Goal: Task Accomplishment & Management: Use online tool/utility

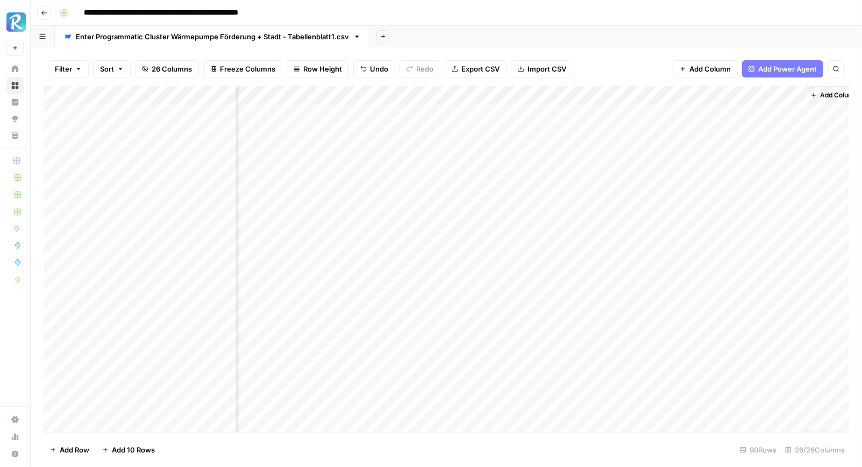
scroll to position [0, 1904]
click at [680, 110] on div "Add Column" at bounding box center [446, 259] width 805 height 346
click at [679, 109] on div "Add Column" at bounding box center [446, 259] width 805 height 346
click at [641, 110] on div "Add Column" at bounding box center [446, 259] width 805 height 346
drag, startPoint x: 377, startPoint y: 89, endPoint x: 412, endPoint y: 89, distance: 34.9
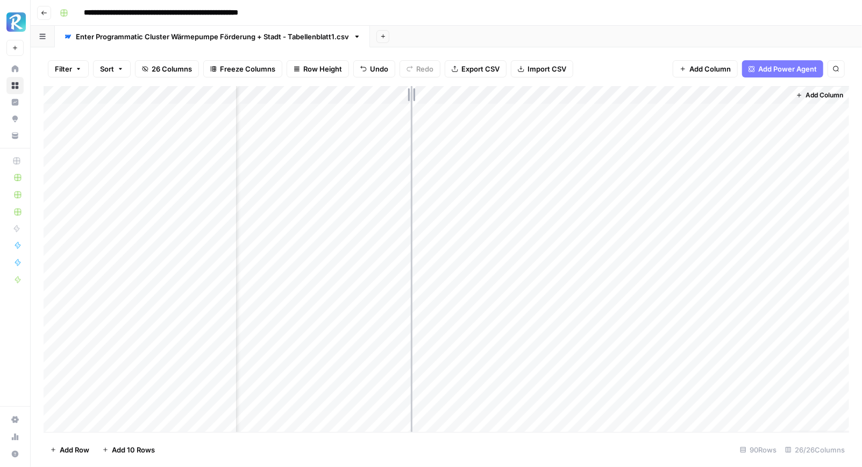
click at [412, 89] on div "Add Column" at bounding box center [446, 259] width 805 height 346
drag, startPoint x: 413, startPoint y: 91, endPoint x: 399, endPoint y: 91, distance: 14.0
click at [399, 91] on div "Add Column" at bounding box center [446, 259] width 805 height 346
drag, startPoint x: 504, startPoint y: 95, endPoint x: 538, endPoint y: 100, distance: 34.3
click at [538, 100] on div "Add Column" at bounding box center [446, 259] width 805 height 346
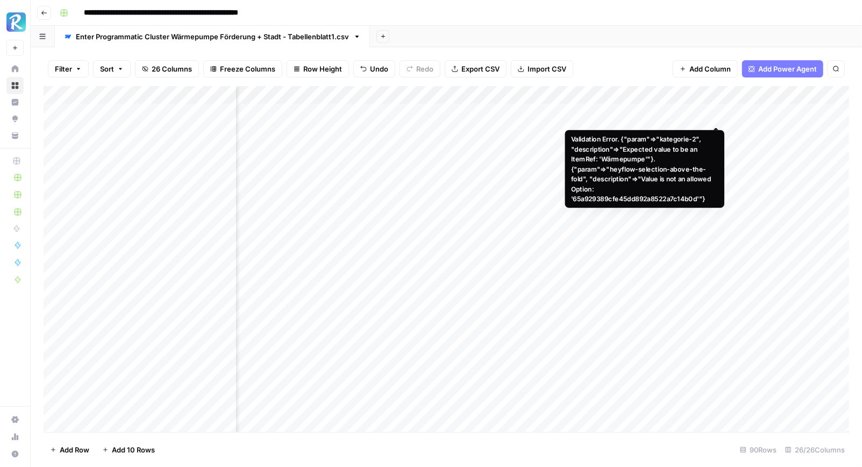
click at [720, 112] on div "Add Column" at bounding box center [446, 259] width 805 height 346
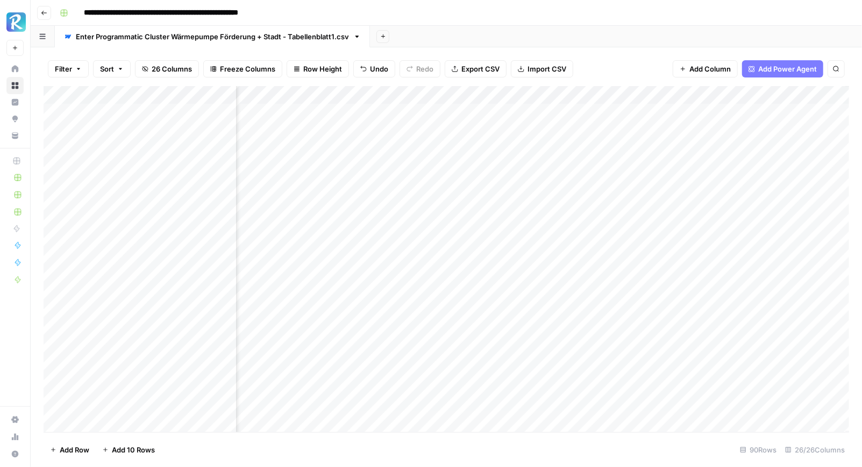
click at [721, 92] on div "Add Column" at bounding box center [446, 259] width 805 height 346
click at [702, 158] on span "Edit" at bounding box center [715, 161] width 94 height 11
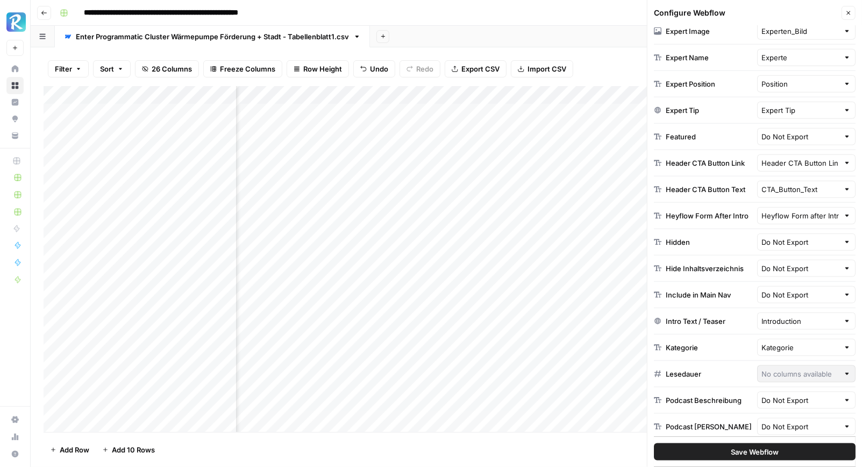
scroll to position [741, 0]
click at [815, 344] on input "text" at bounding box center [800, 349] width 77 height 11
click at [804, 359] on span "Kategorie" at bounding box center [790, 357] width 48 height 11
type input "Kategorie"
click at [757, 452] on span "Save Webflow" at bounding box center [755, 451] width 48 height 11
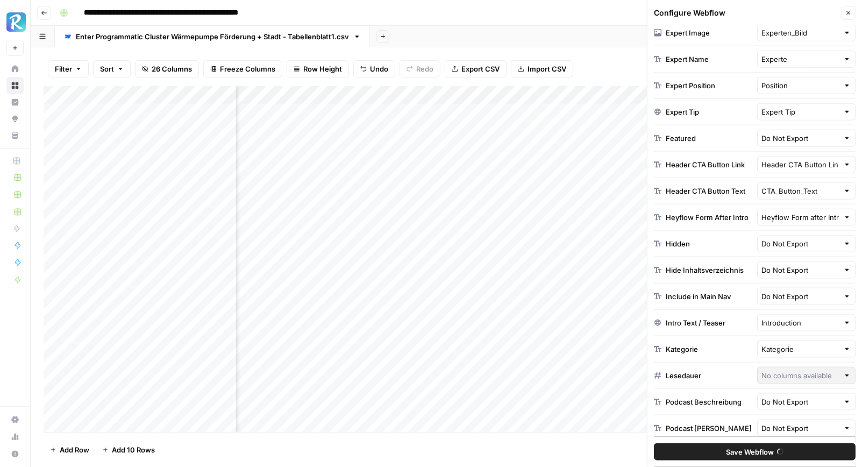
click at [847, 10] on icon "button" at bounding box center [848, 13] width 6 height 6
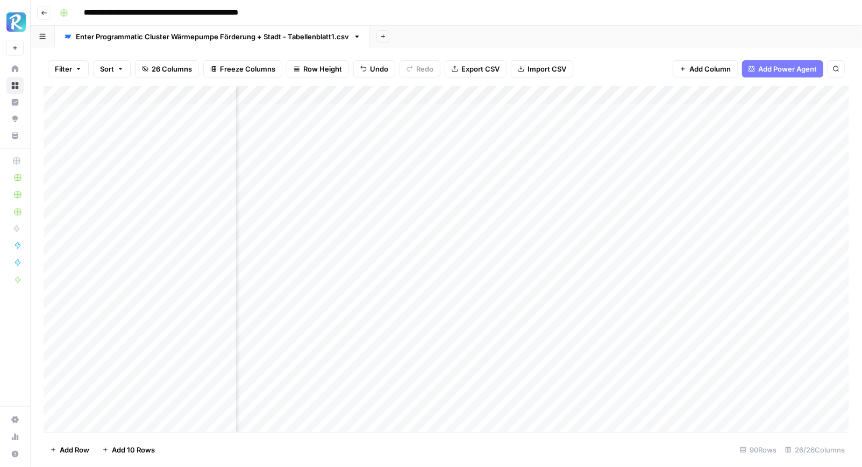
scroll to position [0, 1856]
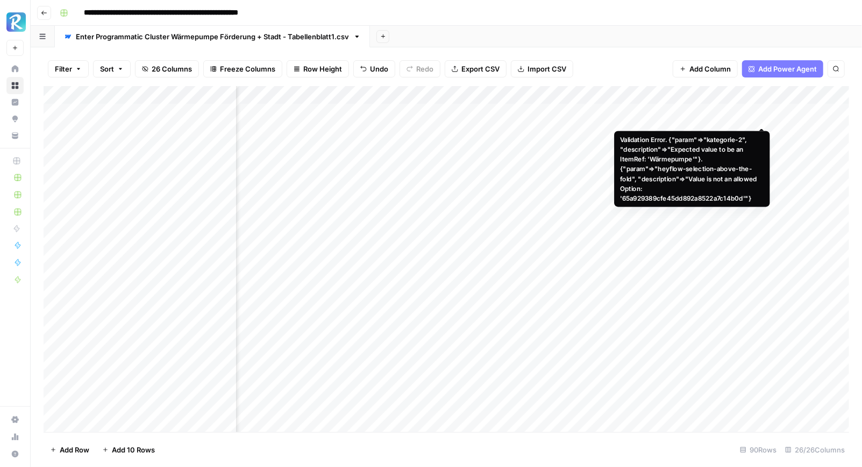
click at [769, 112] on div "Add Column" at bounding box center [446, 259] width 805 height 346
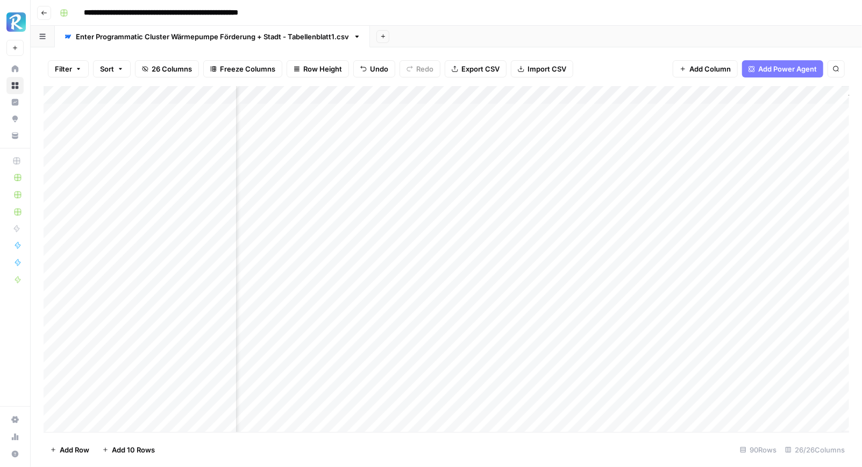
scroll to position [0, 1918]
click at [485, 116] on div "Add Column" at bounding box center [446, 259] width 805 height 346
click at [491, 130] on div "Add Column" at bounding box center [446, 259] width 805 height 346
click at [516, 116] on div "Add Column" at bounding box center [446, 259] width 805 height 346
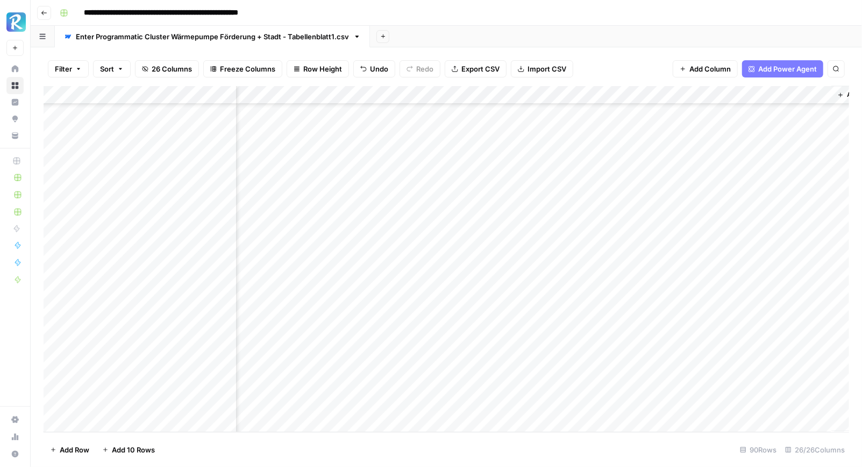
drag, startPoint x: 525, startPoint y: 120, endPoint x: 518, endPoint y: 410, distance: 289.3
click at [518, 410] on div "Add Column" at bounding box center [446, 259] width 805 height 346
click at [692, 314] on div "Add Column" at bounding box center [446, 259] width 805 height 346
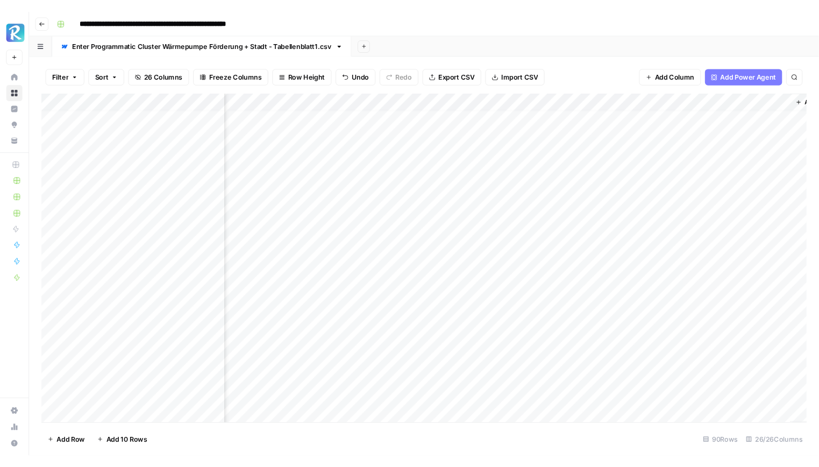
scroll to position [0, 1918]
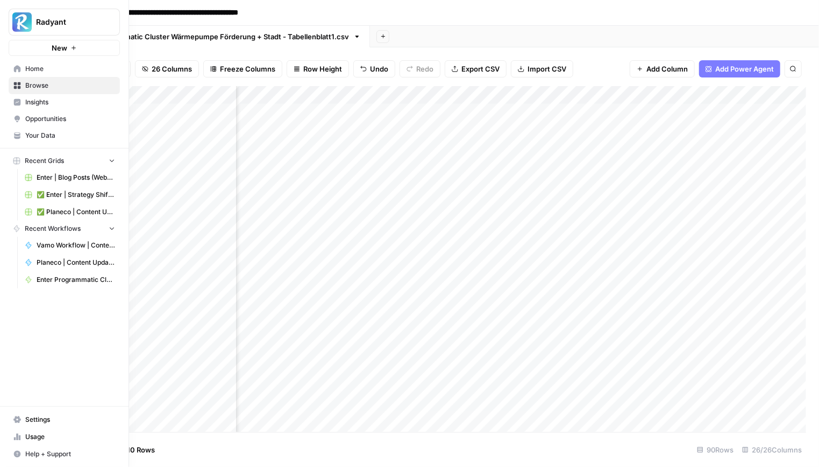
click at [24, 64] on link "Home" at bounding box center [64, 68] width 111 height 17
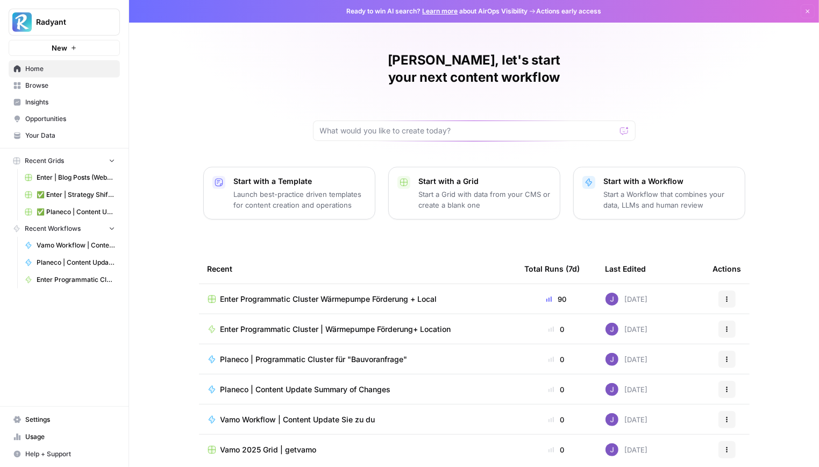
click at [44, 87] on span "Browse" at bounding box center [70, 86] width 90 height 10
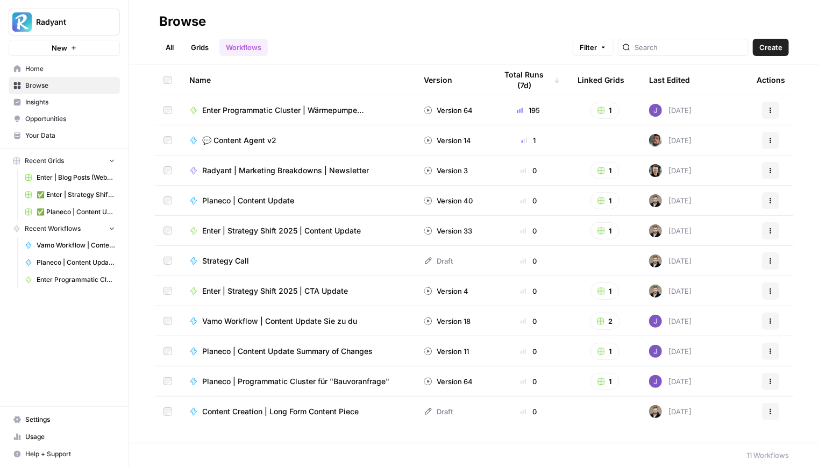
click at [197, 48] on link "Grids" at bounding box center [199, 47] width 31 height 17
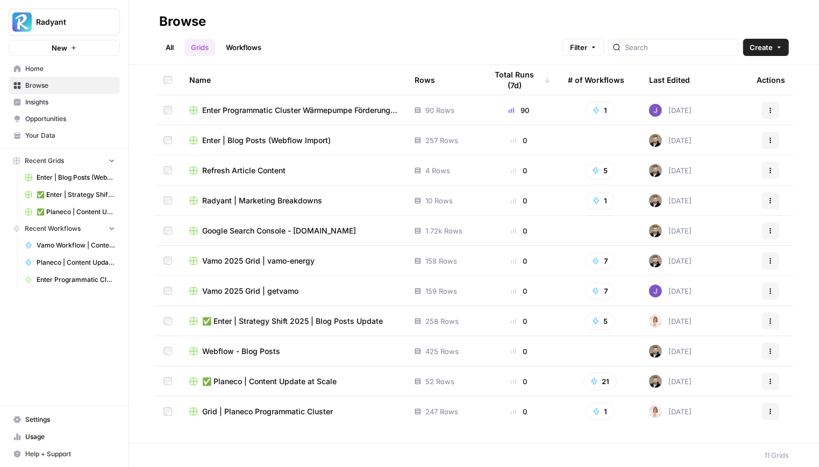
click at [316, 319] on span "✅ Enter | Strategy Shift 2025 | Blog Posts Update" at bounding box center [292, 321] width 181 height 11
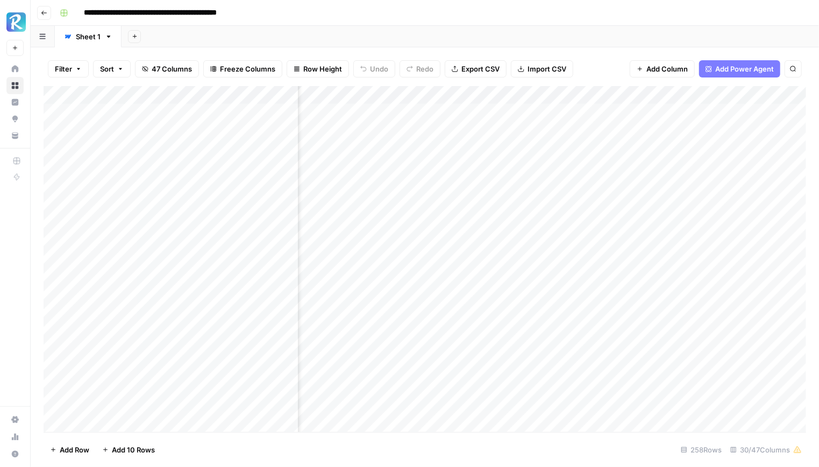
scroll to position [0, 101]
drag, startPoint x: 391, startPoint y: 96, endPoint x: 455, endPoint y: 96, distance: 64.5
click at [455, 96] on div "Add Column" at bounding box center [425, 259] width 762 height 346
click at [288, 310] on div "Add Column" at bounding box center [425, 259] width 762 height 346
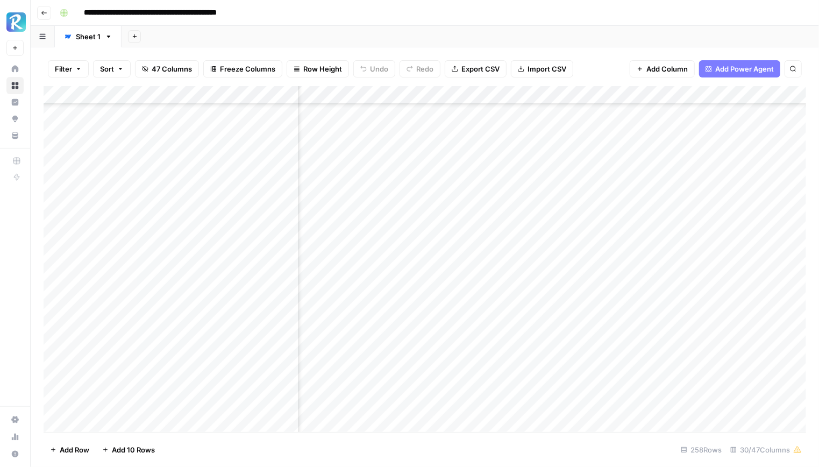
click at [398, 310] on div "Add Column" at bounding box center [425, 259] width 762 height 346
click at [351, 311] on div "Add Column" at bounding box center [425, 259] width 762 height 346
click at [351, 311] on textarea "**********" at bounding box center [394, 312] width 172 height 15
click at [592, 68] on div "Filter Sort 47 Columns Freeze Columns Row Height Undo Redo Export CSV Import CS…" at bounding box center [425, 69] width 762 height 34
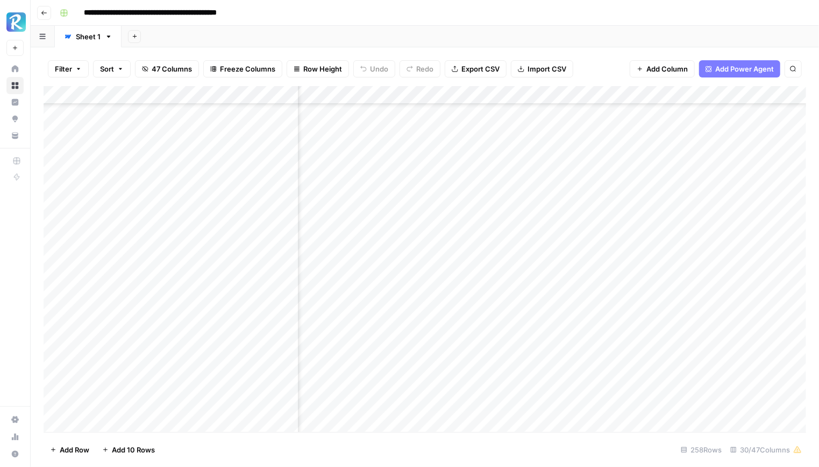
scroll to position [0, 1509]
click at [288, 260] on div "Add Column" at bounding box center [425, 259] width 762 height 346
click at [285, 328] on div "Add Column" at bounding box center [425, 259] width 762 height 346
click at [289, 348] on div "Add Column" at bounding box center [425, 259] width 762 height 346
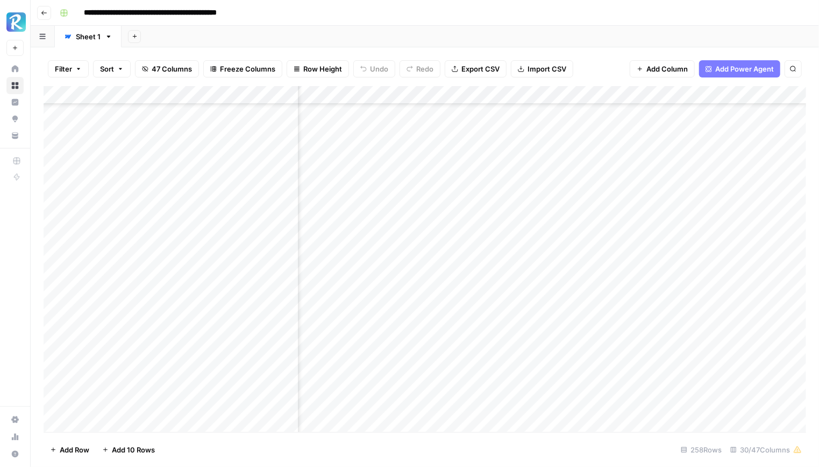
scroll to position [299, 1509]
click at [288, 360] on div "Add Column" at bounding box center [425, 259] width 762 height 346
click at [324, 359] on div "Add Column" at bounding box center [425, 259] width 762 height 346
click at [324, 359] on textarea "**********" at bounding box center [394, 361] width 172 height 15
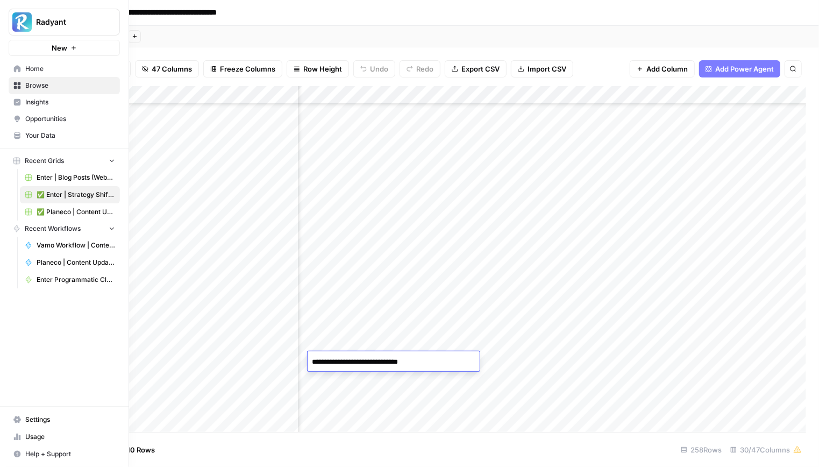
click at [52, 60] on link "Home" at bounding box center [64, 68] width 111 height 17
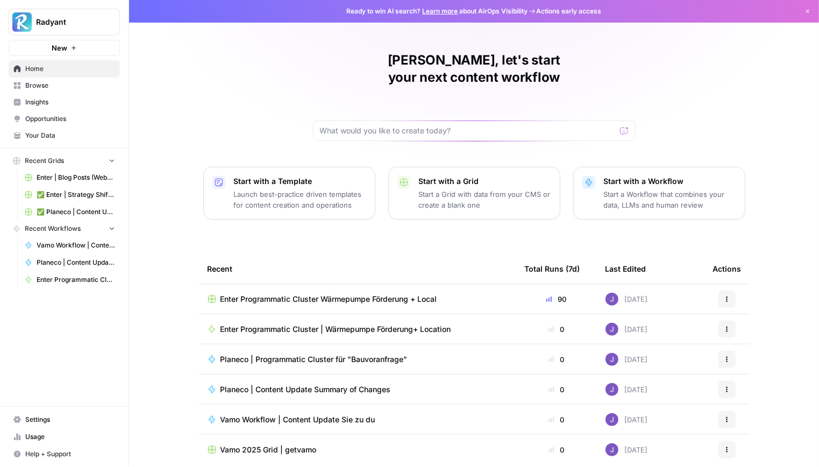
click at [340, 294] on span "Enter Programmatic Cluster Wärmepumpe Förderung + Local" at bounding box center [328, 299] width 217 height 11
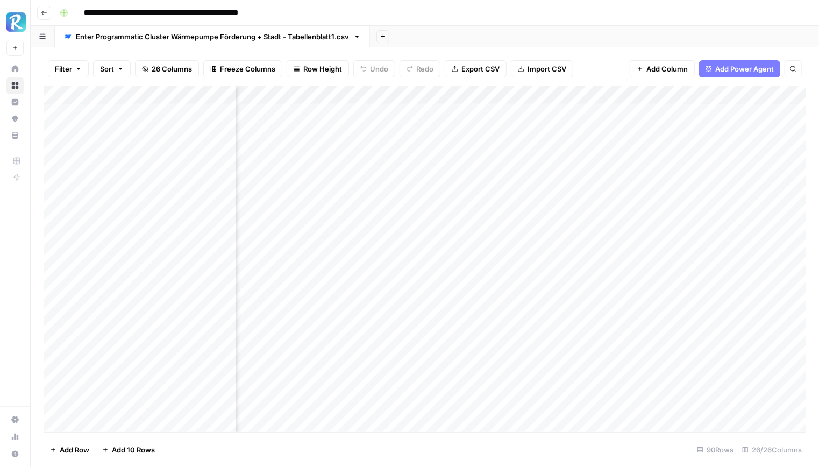
scroll to position [0, 1839]
click at [562, 120] on div "Add Column" at bounding box center [425, 259] width 762 height 346
click at [597, 121] on div "Add Column" at bounding box center [425, 259] width 762 height 346
click at [792, 113] on div "Add Column" at bounding box center [425, 259] width 762 height 346
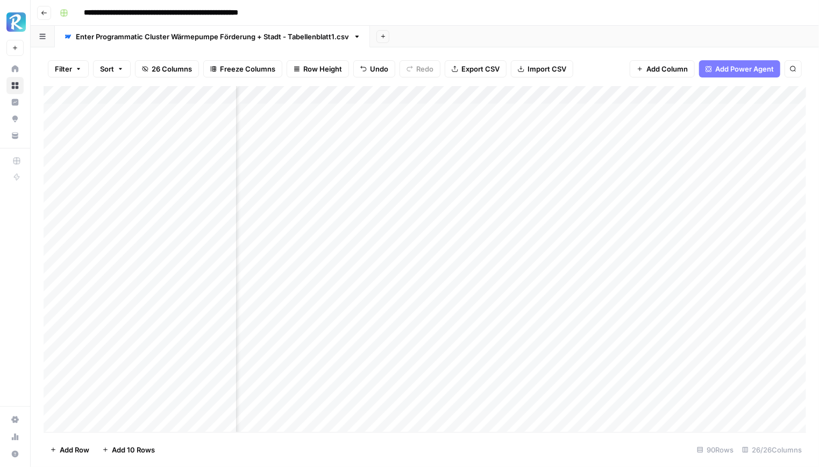
click at [780, 113] on div "Add Column" at bounding box center [425, 259] width 762 height 346
click at [524, 111] on div "Add Column" at bounding box center [425, 259] width 762 height 346
click at [436, 92] on div "Add Column" at bounding box center [425, 259] width 762 height 346
click at [428, 234] on span "Remove Column" at bounding box center [443, 239] width 94 height 11
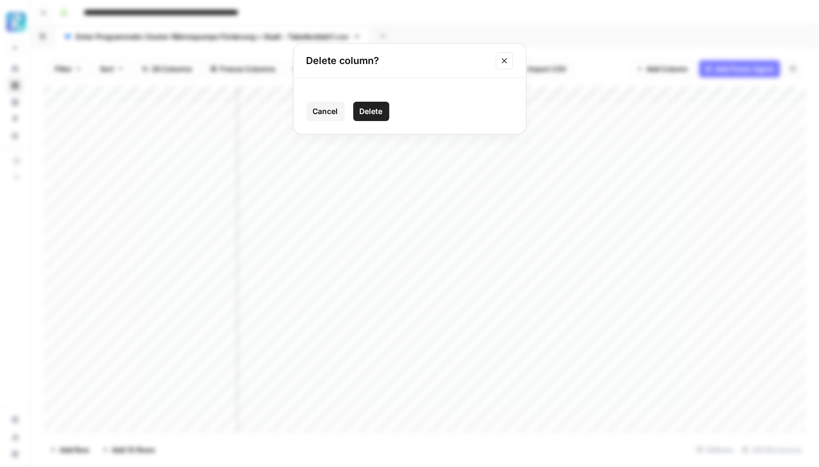
click at [371, 113] on span "Delete" at bounding box center [371, 111] width 23 height 11
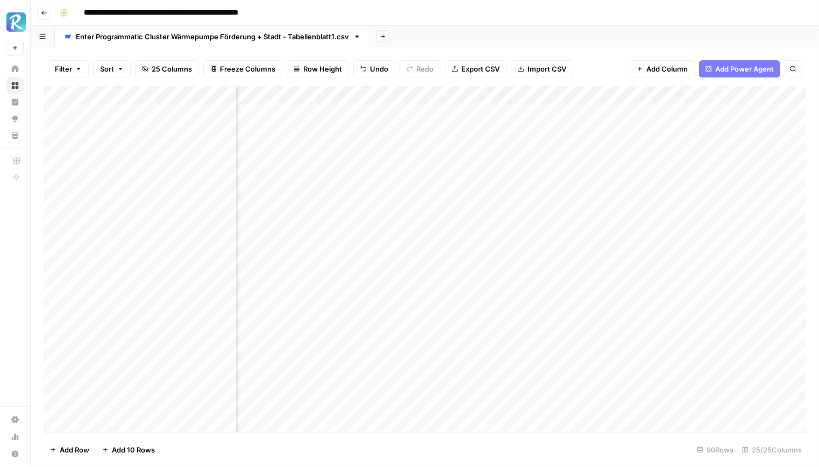
scroll to position [0, 1910]
click at [648, 96] on div "Add Column" at bounding box center [425, 259] width 762 height 346
click at [622, 165] on span "Edit" at bounding box center [640, 161] width 94 height 11
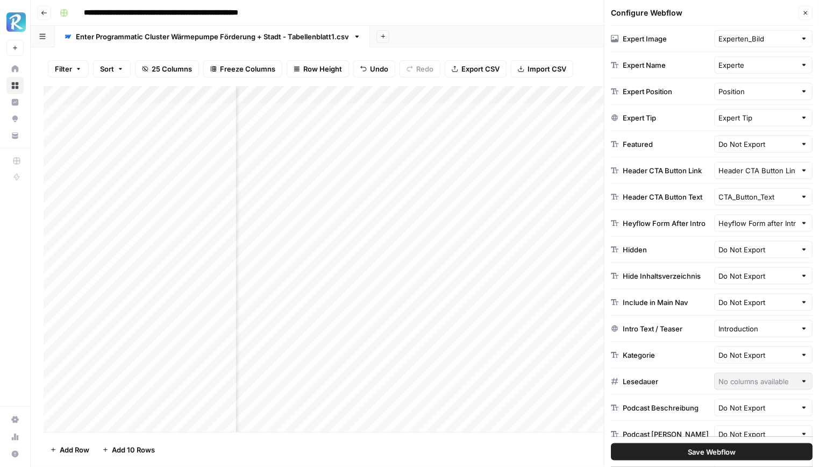
scroll to position [818, 0]
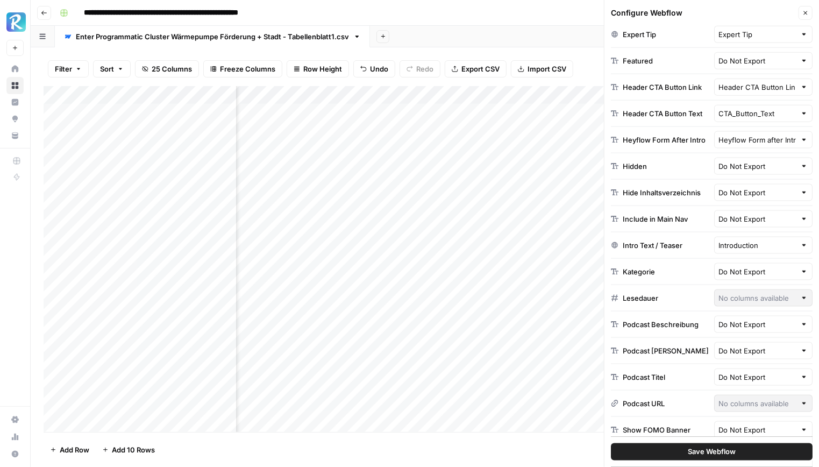
click at [800, 266] on div at bounding box center [804, 271] width 8 height 11
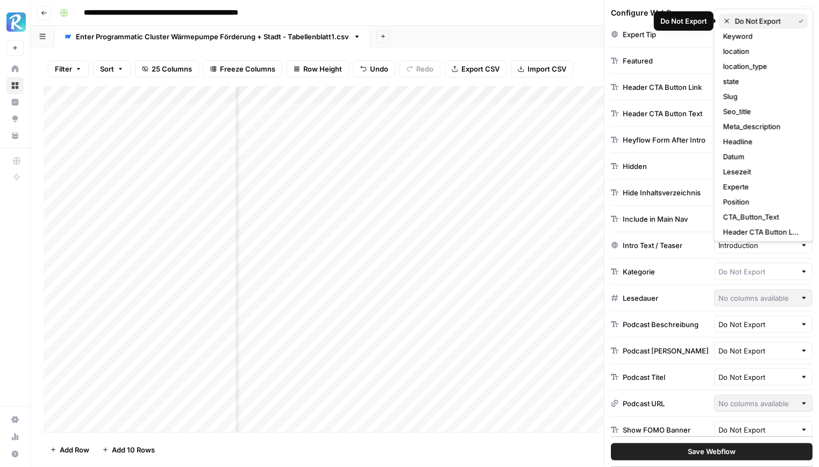
click at [778, 24] on span "Do Not Export" at bounding box center [762, 21] width 55 height 11
type input "Do Not Export"
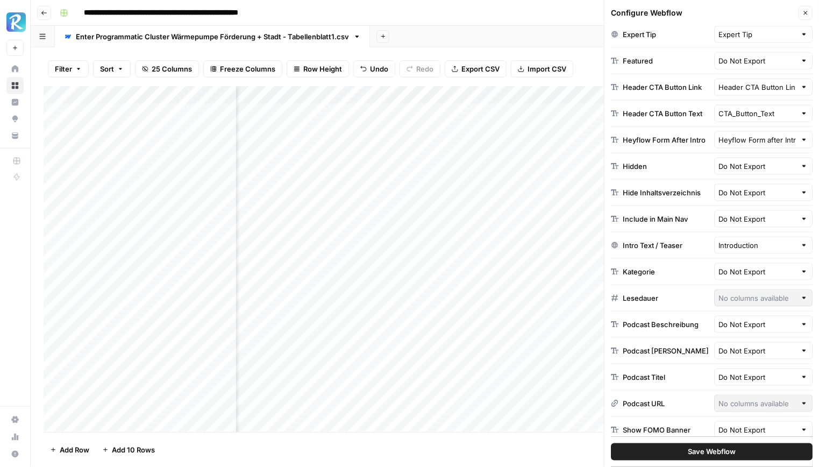
click at [721, 451] on span "Save Webflow" at bounding box center [712, 451] width 48 height 11
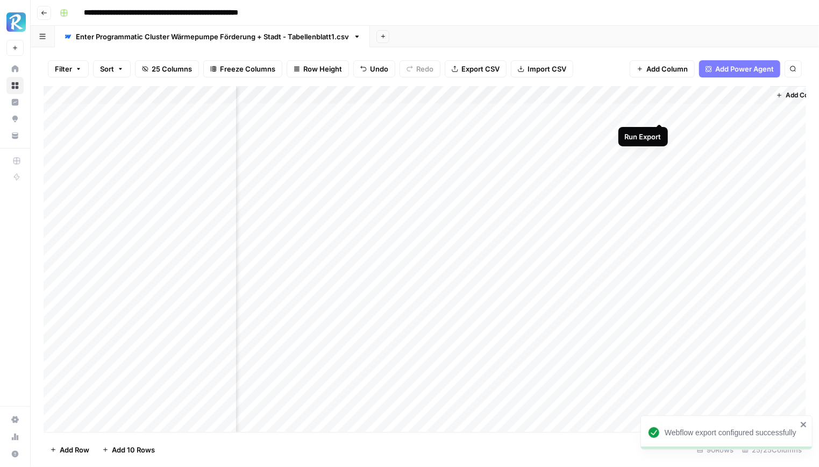
click at [662, 112] on div "Add Column" at bounding box center [425, 259] width 762 height 346
click at [417, 113] on div "Add Column" at bounding box center [425, 259] width 762 height 346
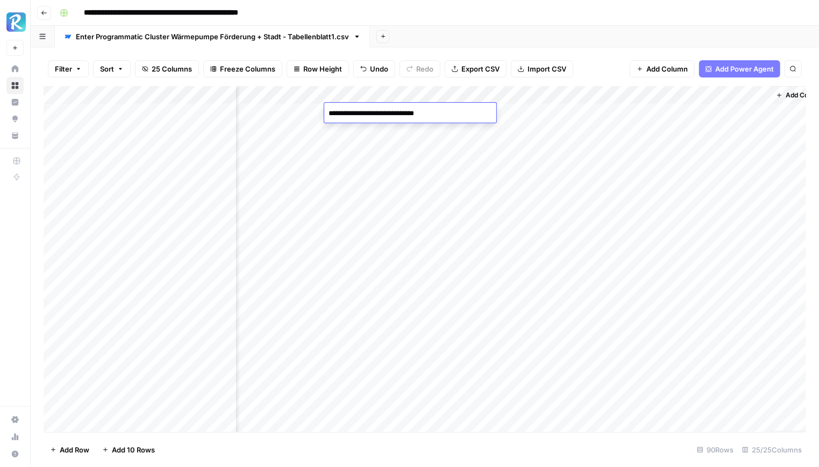
click at [419, 140] on div "Add Column" at bounding box center [425, 259] width 762 height 346
click at [416, 112] on div "Add Column" at bounding box center [425, 259] width 762 height 346
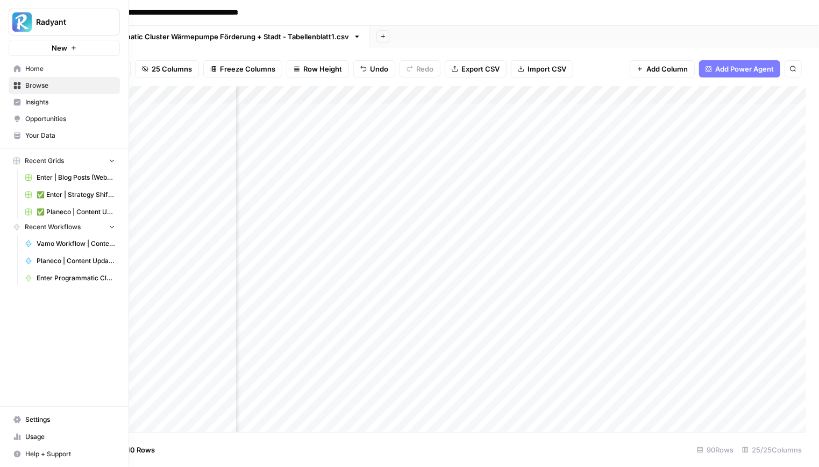
click at [14, 69] on icon at bounding box center [17, 68] width 7 height 7
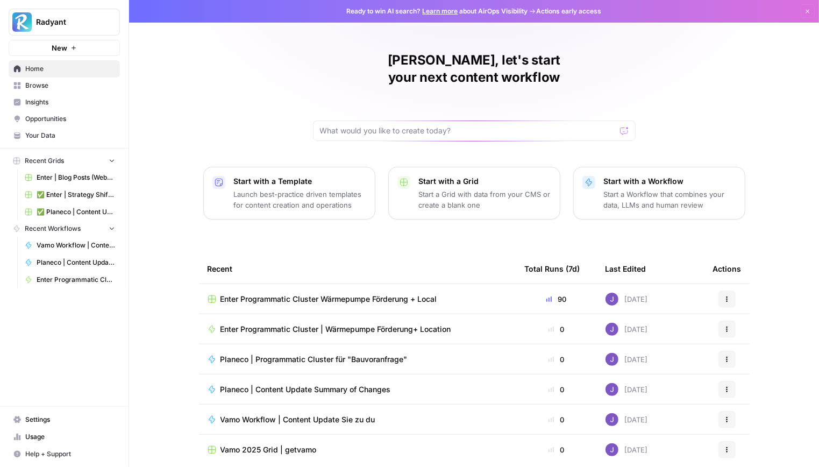
click at [44, 78] on link "Browse" at bounding box center [64, 85] width 111 height 17
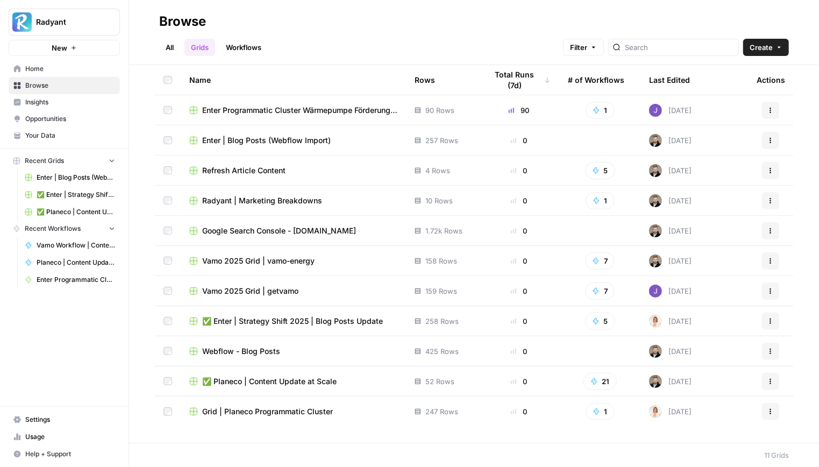
click at [338, 322] on span "✅ Enter | Strategy Shift 2025 | Blog Posts Update" at bounding box center [292, 321] width 181 height 11
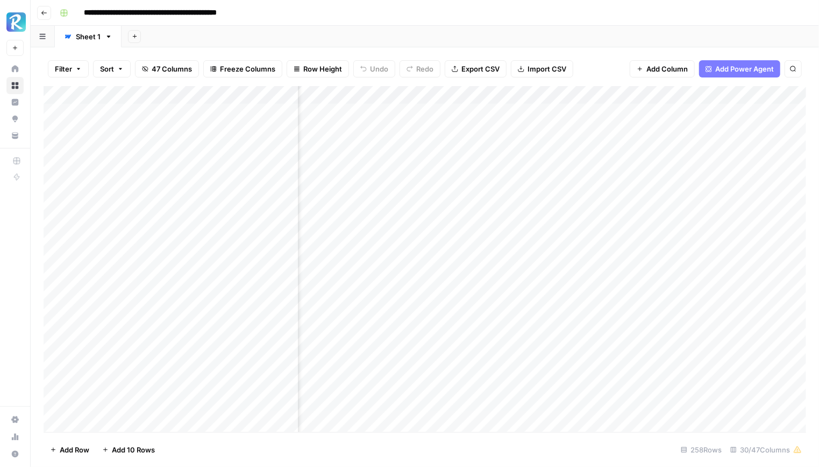
scroll to position [0, 897]
click at [286, 311] on div "Add Column" at bounding box center [425, 259] width 762 height 346
click at [340, 316] on div "Add Column" at bounding box center [425, 259] width 762 height 346
click at [340, 316] on textarea "**********" at bounding box center [391, 314] width 172 height 15
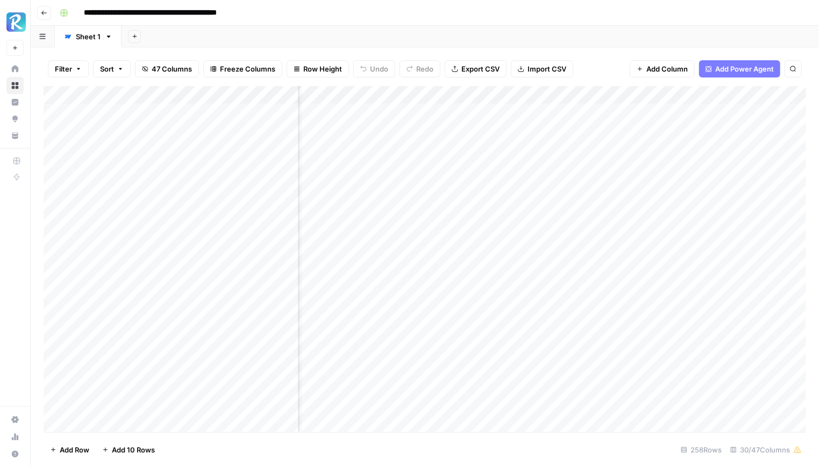
click at [418, 39] on div "Add Sheet" at bounding box center [469, 37] width 697 height 22
click at [404, 319] on div "Add Column" at bounding box center [425, 259] width 762 height 346
click at [415, 316] on div "Add Column" at bounding box center [425, 259] width 762 height 346
click at [415, 316] on textarea "**********" at bounding box center [416, 314] width 172 height 15
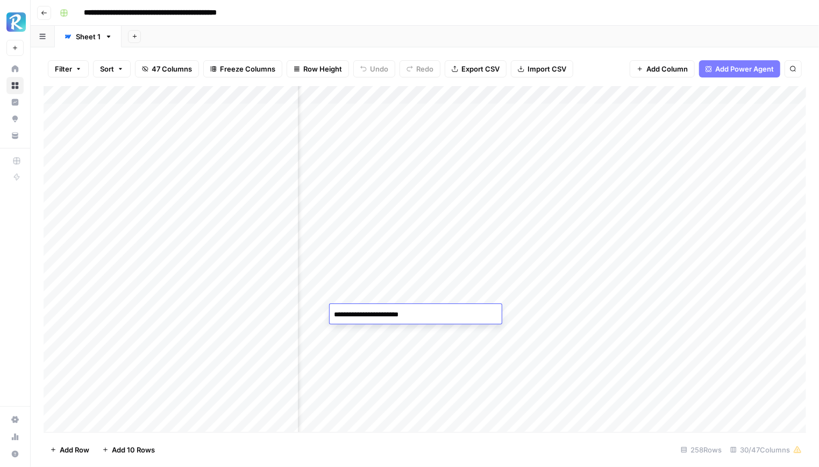
click at [519, 31] on div "Add Sheet" at bounding box center [469, 37] width 697 height 22
click at [441, 317] on div "Add Column" at bounding box center [425, 259] width 762 height 346
click at [441, 317] on textarea "**********" at bounding box center [485, 314] width 172 height 15
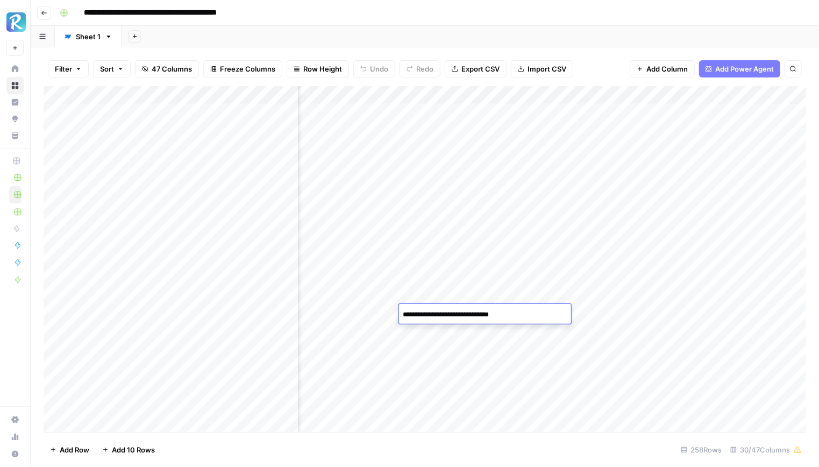
click at [492, 24] on header "**********" at bounding box center [425, 13] width 788 height 26
click at [509, 316] on div "Add Column" at bounding box center [425, 259] width 762 height 346
click at [509, 316] on textarea "**********" at bounding box center [521, 314] width 172 height 15
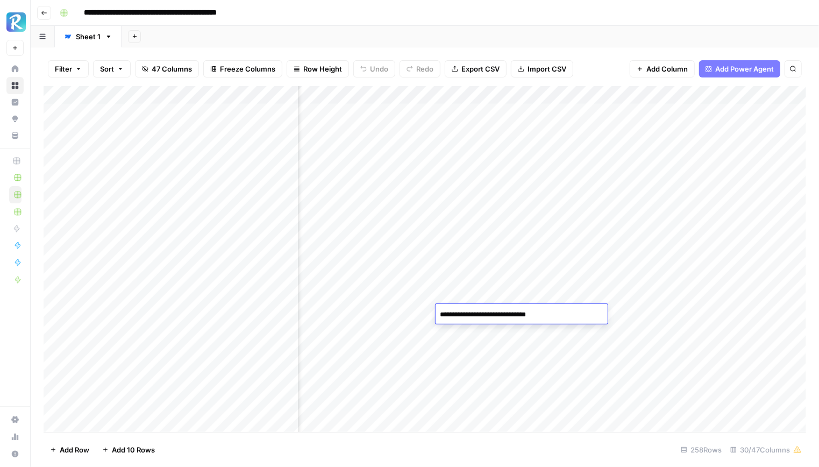
click at [473, 310] on textarea "**********" at bounding box center [521, 314] width 172 height 15
click at [600, 53] on div "Filter Sort 47 Columns Freeze Columns Row Height Undo Redo Export CSV Import CS…" at bounding box center [425, 69] width 762 height 34
click at [488, 325] on div "Add Column" at bounding box center [425, 259] width 762 height 346
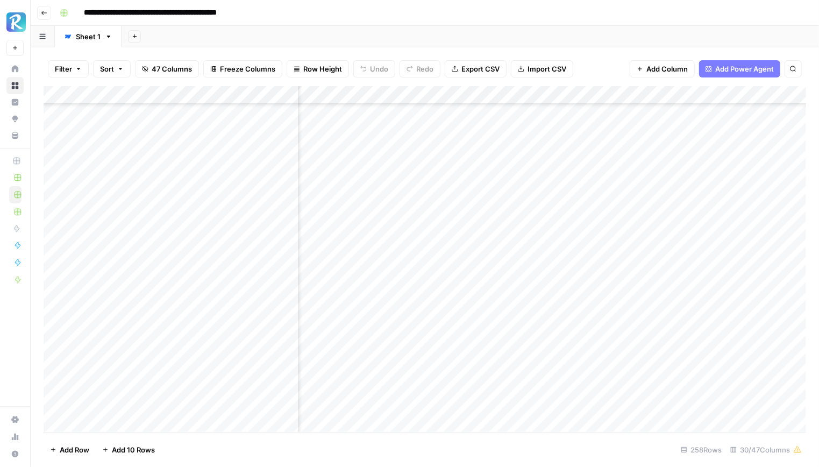
click at [488, 325] on div "Add Column" at bounding box center [425, 259] width 762 height 346
click at [488, 325] on textarea "**********" at bounding box center [521, 324] width 172 height 15
click at [655, 43] on div "Add Sheet" at bounding box center [469, 37] width 697 height 22
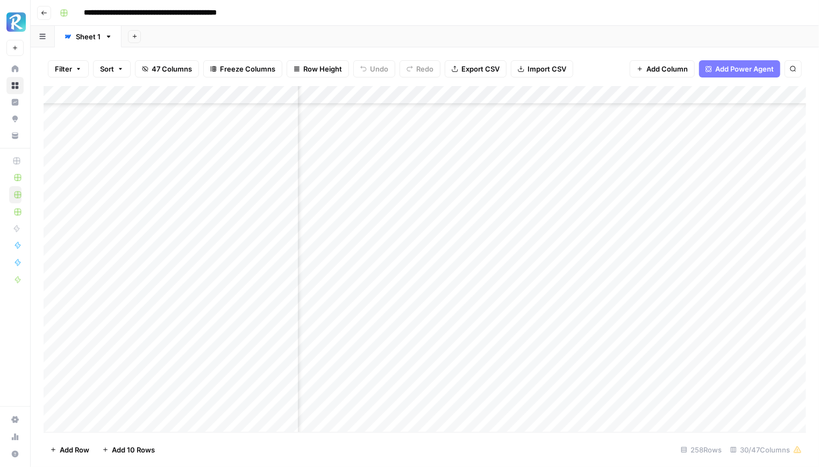
click at [472, 324] on div "Add Column" at bounding box center [425, 259] width 762 height 346
click at [458, 322] on div "Add Column" at bounding box center [425, 259] width 762 height 346
click at [458, 322] on textarea "**********" at bounding box center [489, 324] width 172 height 15
click at [419, 433] on footer "Add Row Add 10 Rows 258 Rows 30/47 Columns" at bounding box center [425, 449] width 762 height 35
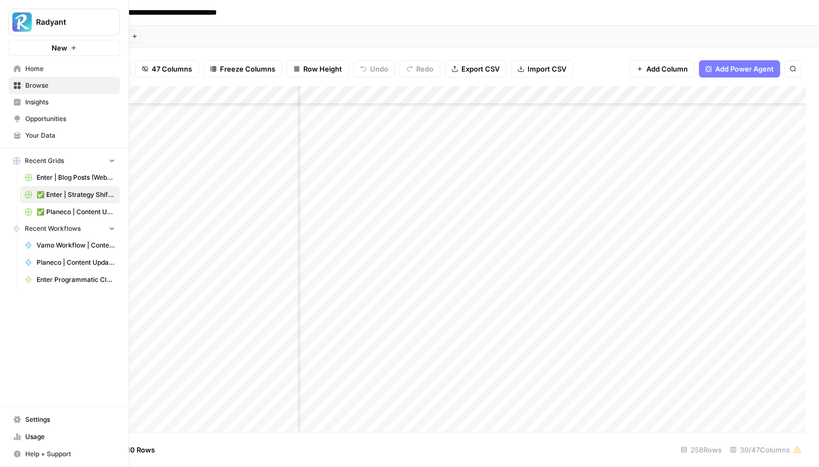
click at [18, 66] on icon at bounding box center [17, 68] width 7 height 7
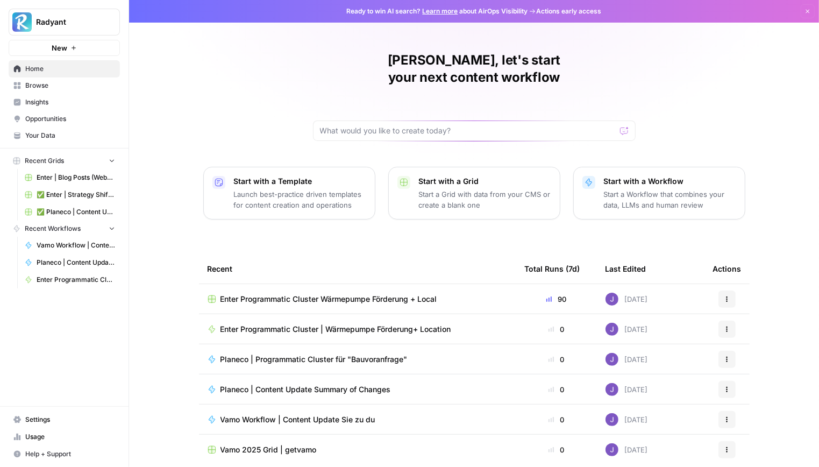
click at [330, 294] on span "Enter Programmatic Cluster Wärmepumpe Förderung + Local" at bounding box center [328, 299] width 217 height 11
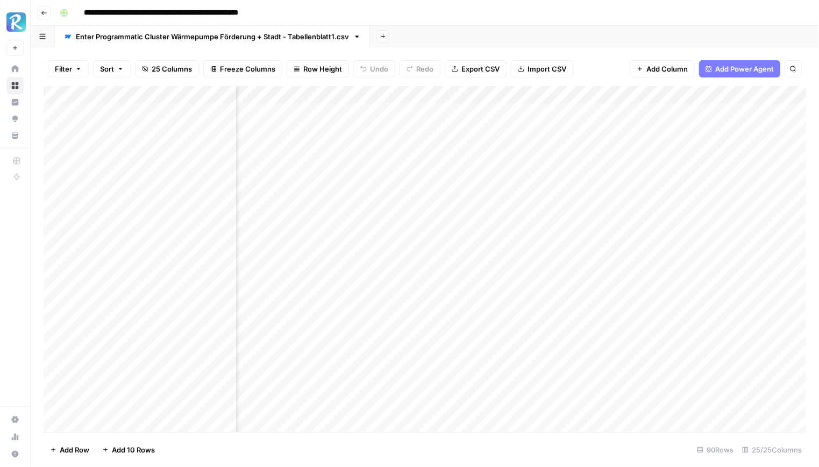
scroll to position [0, 1817]
click at [472, 112] on div "Add Column" at bounding box center [425, 259] width 762 height 346
type textarea "**********"
click at [481, 147] on div "Add Column" at bounding box center [425, 259] width 762 height 346
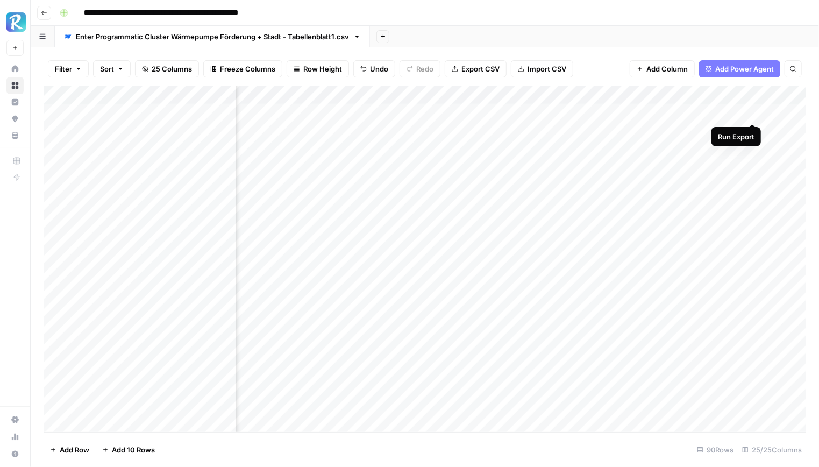
click at [753, 113] on div "Add Column" at bounding box center [425, 259] width 762 height 346
click at [617, 115] on div "Add Column" at bounding box center [425, 259] width 762 height 346
click at [617, 115] on textarea "**********" at bounding box center [642, 113] width 172 height 15
click at [499, 133] on div "Add Column" at bounding box center [425, 259] width 762 height 346
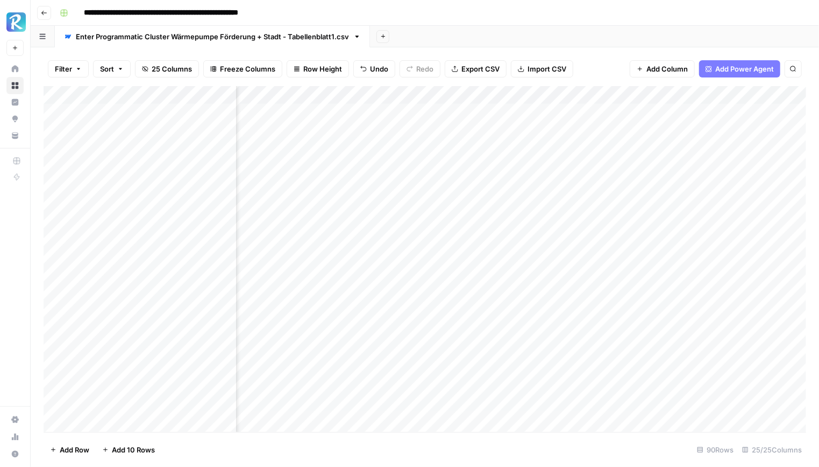
click at [498, 112] on div "Add Column" at bounding box center [425, 259] width 762 height 346
click at [498, 112] on textarea "**********" at bounding box center [503, 113] width 172 height 15
type textarea "**********"
click at [612, 51] on div "Filter Sort 25 Columns Freeze Columns Row Height Undo Redo Export CSV Import CS…" at bounding box center [425, 256] width 788 height 419
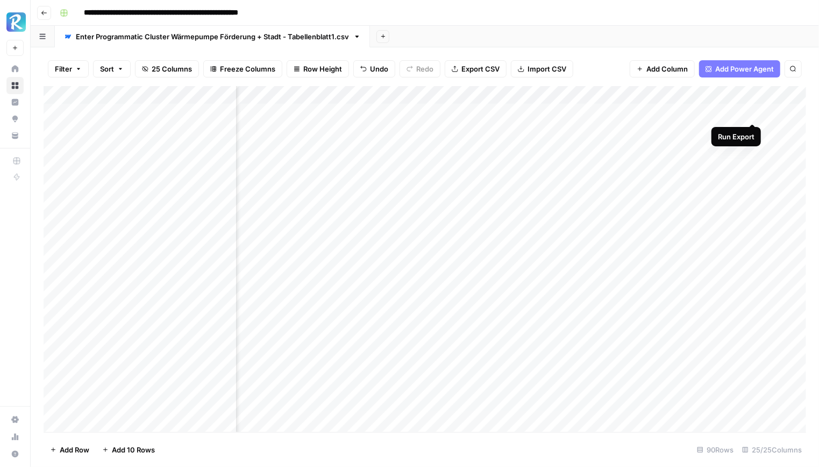
click at [749, 111] on div "Add Column" at bounding box center [425, 259] width 762 height 346
click at [532, 113] on div "Add Column" at bounding box center [425, 259] width 762 height 346
click at [750, 110] on div "Add Column" at bounding box center [425, 259] width 762 height 346
click at [532, 114] on div "Add Column" at bounding box center [425, 259] width 762 height 346
drag, startPoint x: 557, startPoint y: 93, endPoint x: 535, endPoint y: 94, distance: 22.0
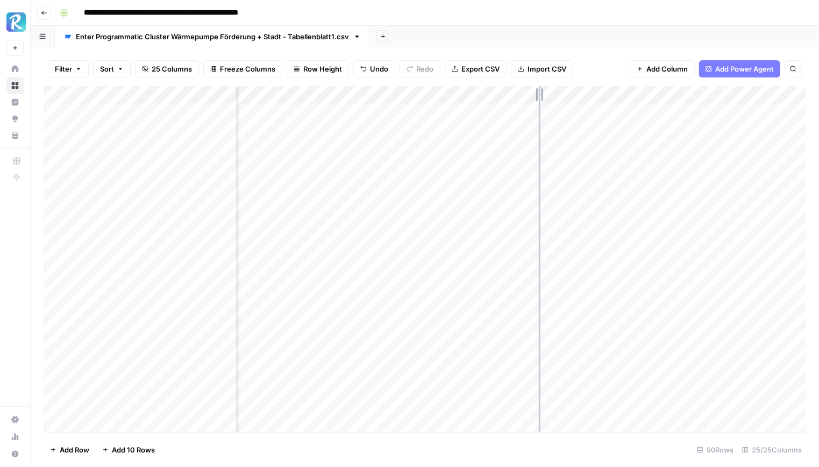
click at [535, 94] on div "Add Column" at bounding box center [425, 259] width 762 height 346
click at [606, 42] on div "Add Sheet" at bounding box center [594, 37] width 449 height 22
click at [533, 116] on div "Add Column" at bounding box center [425, 259] width 762 height 346
type textarea "**********"
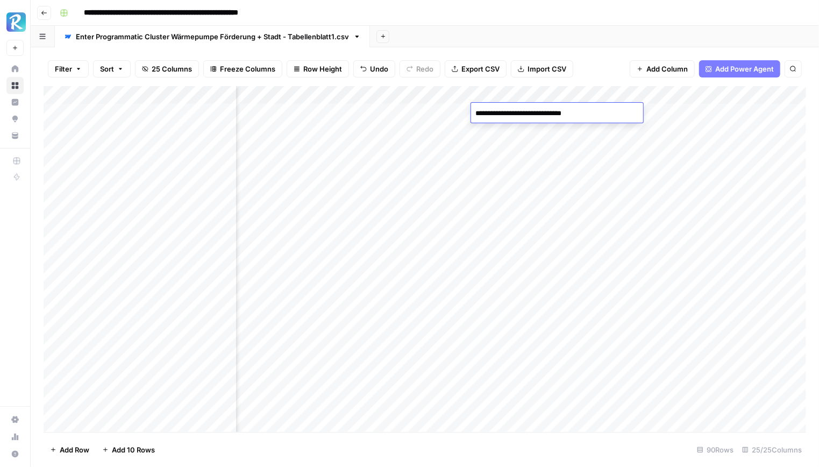
click at [537, 142] on div "Add Column" at bounding box center [425, 259] width 762 height 346
click at [783, 111] on div "Add Column" at bounding box center [425, 259] width 762 height 346
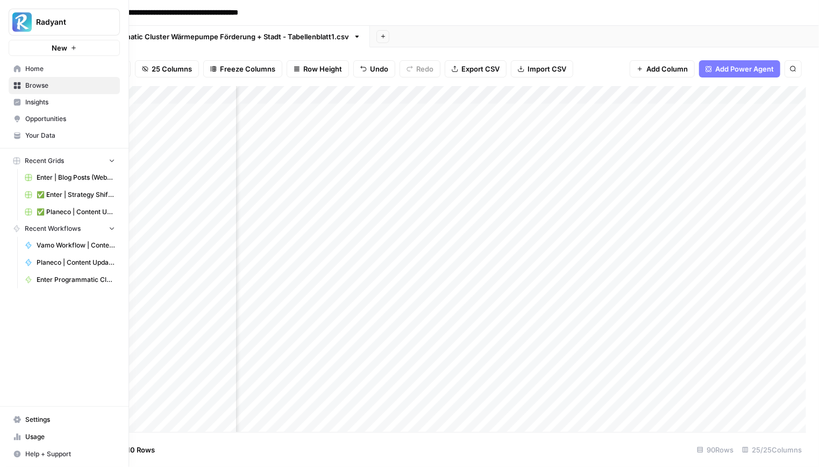
click at [38, 73] on span "Home" at bounding box center [70, 69] width 90 height 10
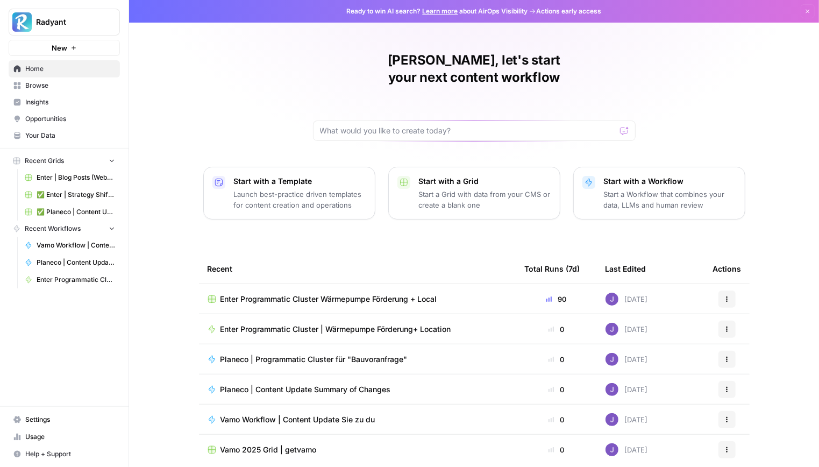
click at [37, 81] on span "Browse" at bounding box center [70, 86] width 90 height 10
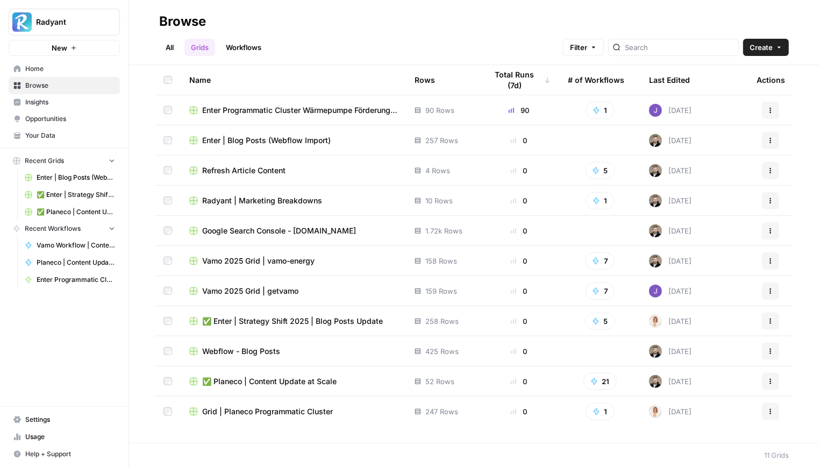
click at [320, 318] on span "✅ Enter | Strategy Shift 2025 | Blog Posts Update" at bounding box center [292, 321] width 181 height 11
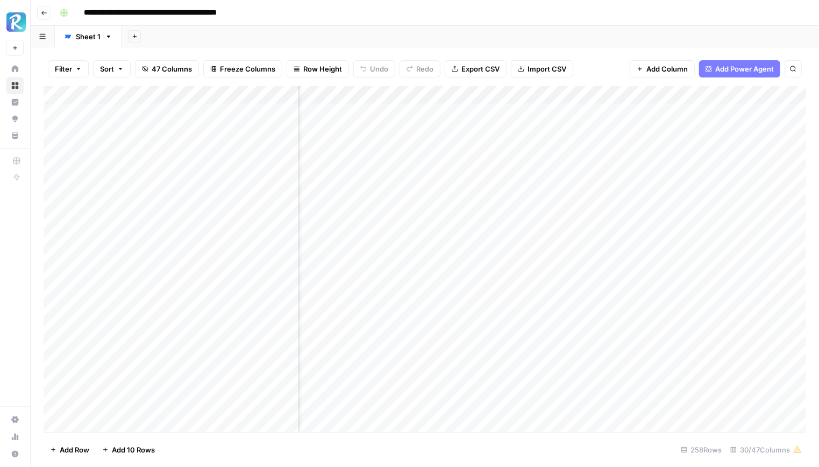
scroll to position [0, 898]
click at [374, 201] on div "Add Column" at bounding box center [425, 259] width 762 height 346
click at [374, 201] on textarea "**********" at bounding box center [390, 204] width 172 height 15
click at [490, 32] on div "Add Sheet" at bounding box center [469, 37] width 697 height 22
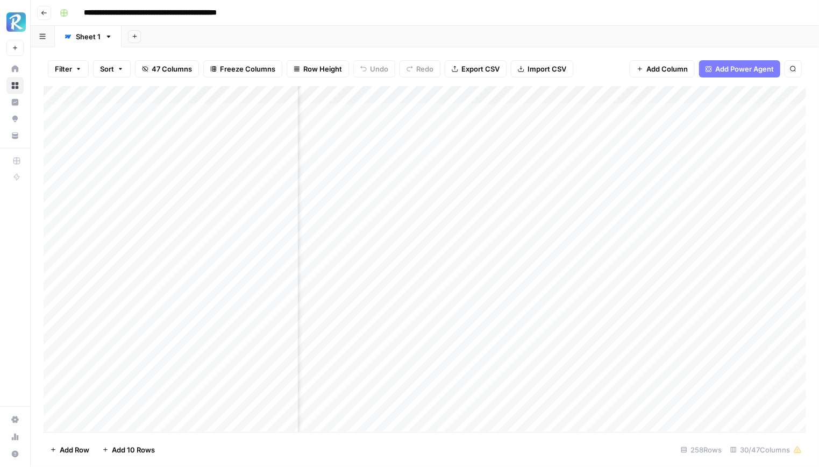
scroll to position [0, 1428]
click at [289, 223] on div "Add Column" at bounding box center [425, 259] width 762 height 346
click at [434, 309] on div "Add Column" at bounding box center [425, 259] width 762 height 346
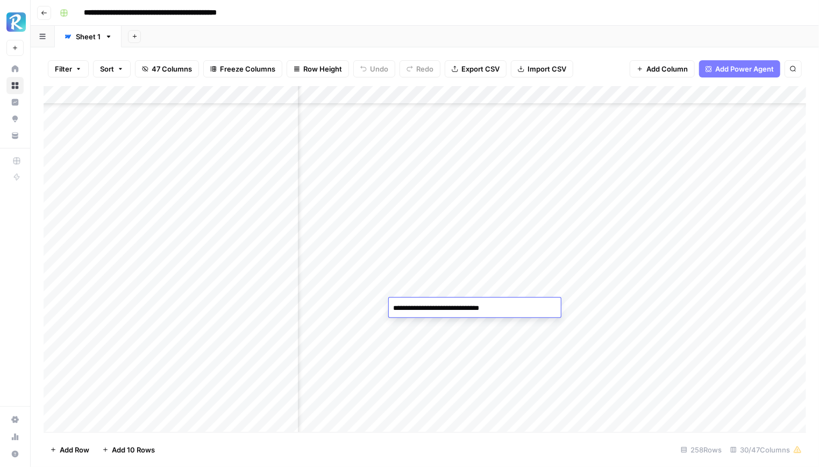
click at [434, 309] on textarea "**********" at bounding box center [475, 308] width 172 height 15
click at [555, 47] on div "Add Sheet" at bounding box center [469, 37] width 697 height 22
click at [422, 368] on div "Add Column" at bounding box center [425, 259] width 762 height 346
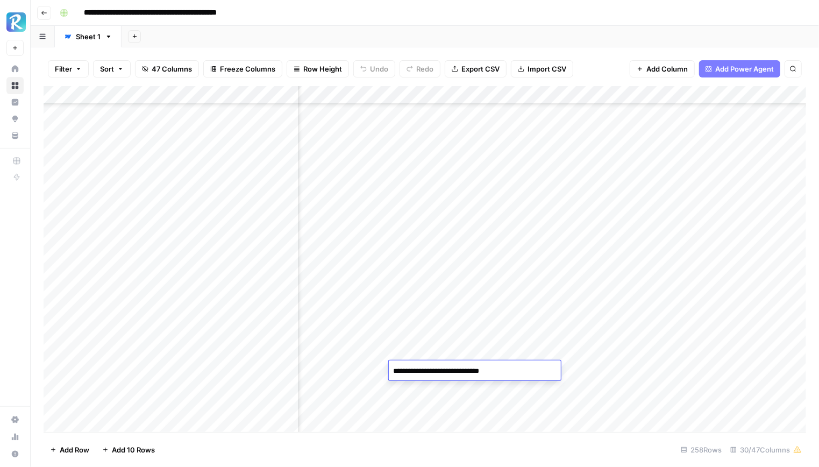
click at [422, 368] on textarea "**********" at bounding box center [475, 370] width 172 height 15
click at [287, 369] on div "Add Column" at bounding box center [425, 259] width 762 height 346
click at [287, 388] on div "Add Column" at bounding box center [425, 259] width 762 height 346
click at [536, 48] on div "Filter Sort 47 Columns Freeze Columns Row Height Undo Redo Export CSV Import CS…" at bounding box center [425, 256] width 788 height 419
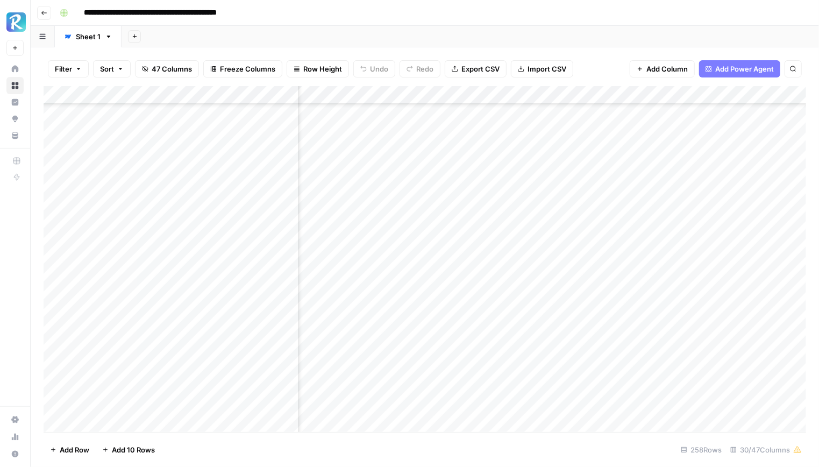
click at [402, 366] on div "Add Column" at bounding box center [425, 259] width 762 height 346
click at [402, 366] on textarea "**********" at bounding box center [407, 365] width 172 height 15
click at [291, 362] on div "Add Column" at bounding box center [425, 259] width 762 height 346
click at [291, 382] on div "Add Column" at bounding box center [425, 259] width 762 height 346
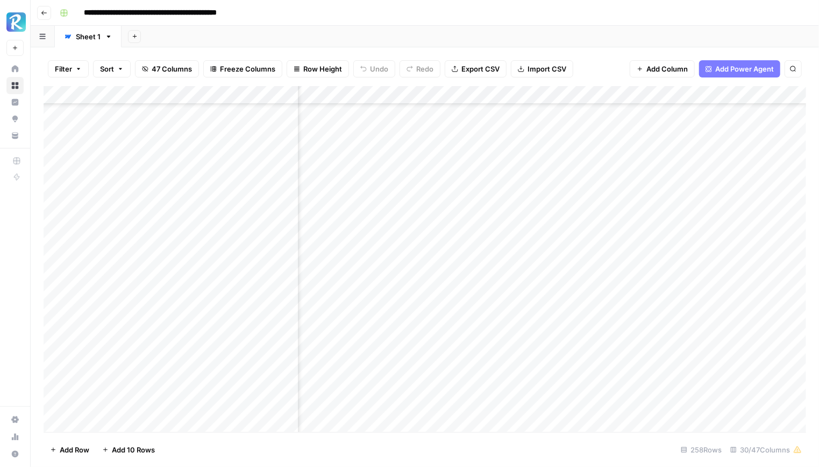
click at [370, 384] on div "Add Column" at bounding box center [425, 259] width 762 height 346
click at [370, 384] on textarea "**********" at bounding box center [407, 383] width 172 height 15
click at [450, 383] on textarea "**********" at bounding box center [407, 383] width 172 height 15
click at [437, 383] on textarea "**********" at bounding box center [407, 383] width 172 height 15
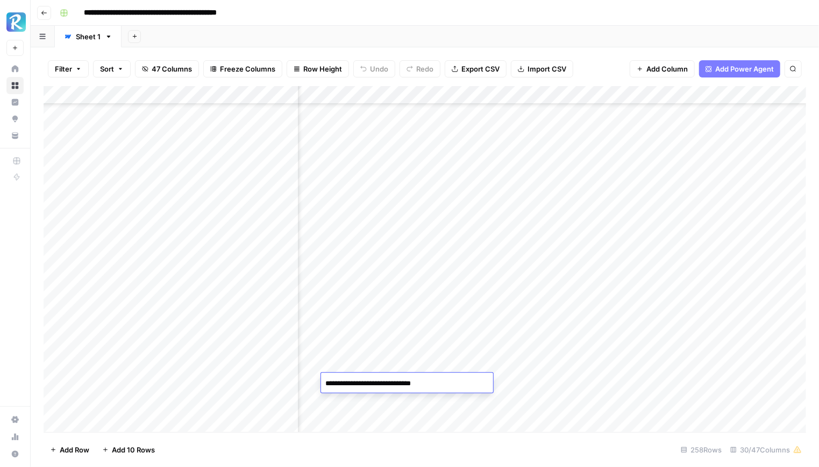
click at [437, 383] on textarea "**********" at bounding box center [407, 383] width 172 height 15
click at [605, 43] on div "Add Sheet" at bounding box center [469, 37] width 697 height 22
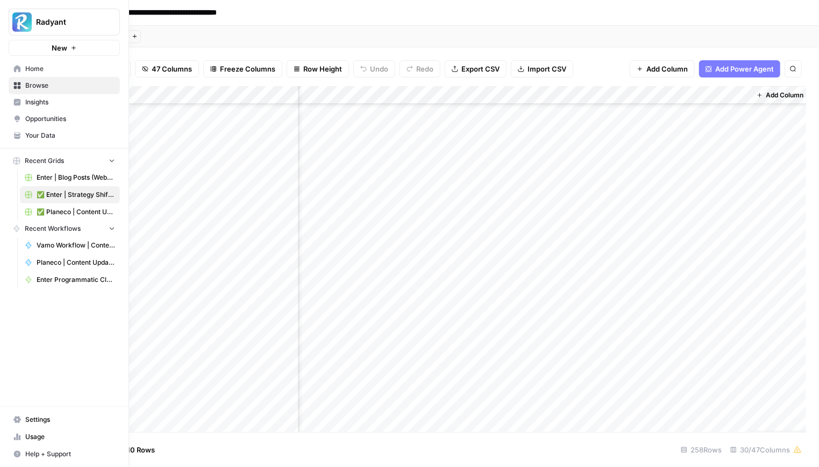
click at [40, 69] on span "Home" at bounding box center [70, 69] width 90 height 10
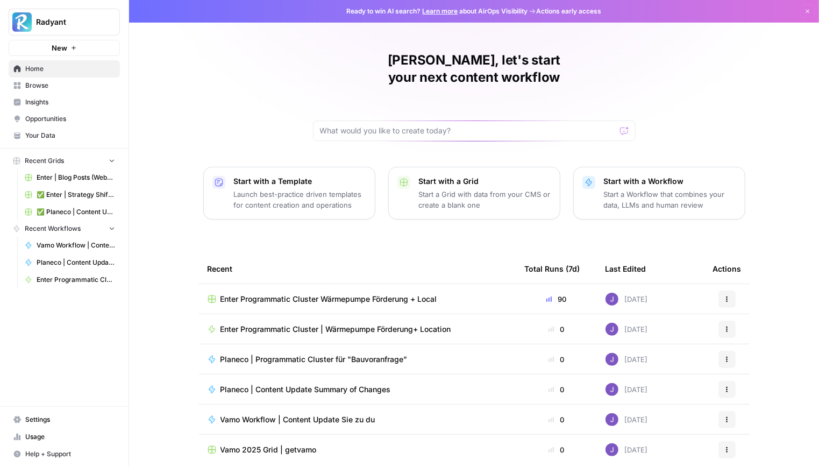
click at [318, 294] on span "Enter Programmatic Cluster Wärmepumpe Förderung + Local" at bounding box center [328, 299] width 217 height 11
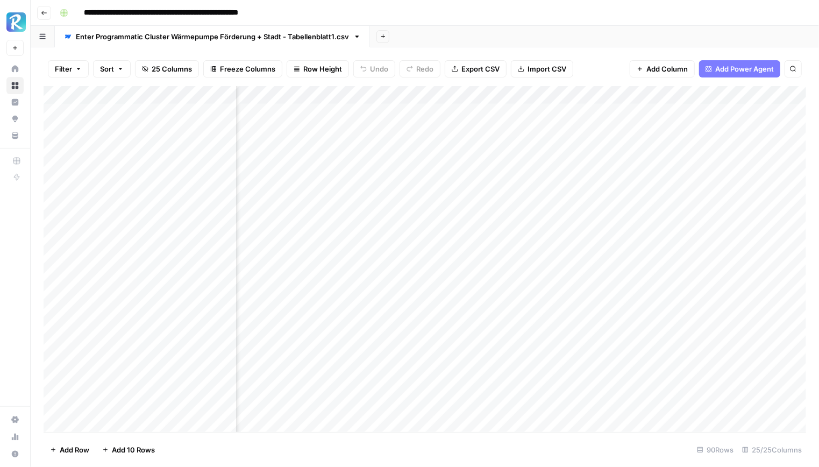
scroll to position [0, 1773]
click at [533, 112] on div "Add Column" at bounding box center [425, 259] width 762 height 346
click at [533, 176] on div "Add Column" at bounding box center [425, 259] width 762 height 346
click at [513, 89] on div "Add Column" at bounding box center [425, 259] width 762 height 346
click at [515, 94] on div at bounding box center [520, 97] width 118 height 22
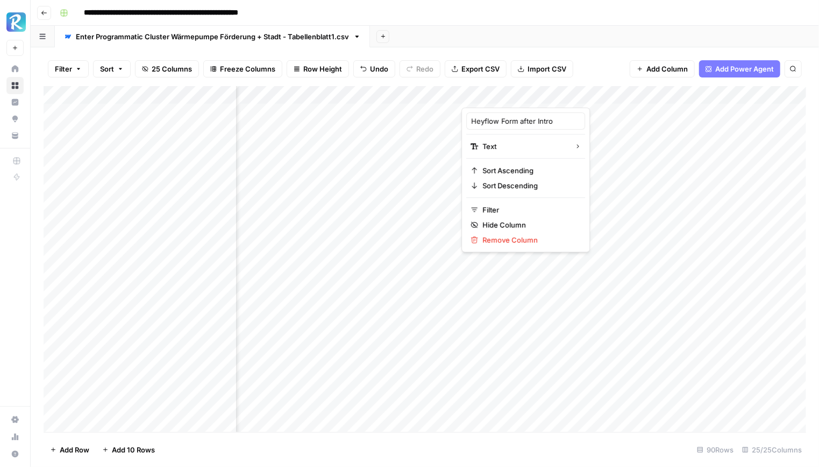
click at [515, 94] on div at bounding box center [520, 97] width 118 height 22
click at [510, 116] on input "Heyflow Form after Intro" at bounding box center [525, 121] width 109 height 11
click at [600, 50] on div "Filter Sort 25 Columns Freeze Columns Row Height Undo Redo Export CSV Import CS…" at bounding box center [425, 256] width 788 height 419
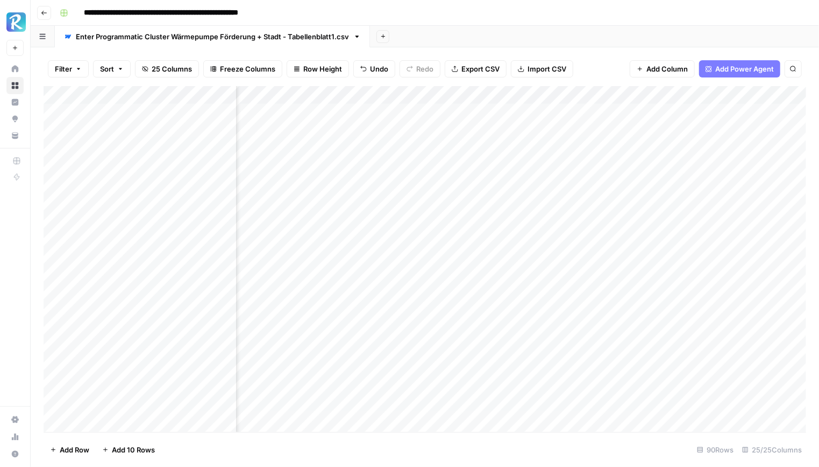
click at [625, 37] on div "Add Sheet" at bounding box center [594, 37] width 449 height 22
click at [656, 29] on div "Add Sheet" at bounding box center [594, 37] width 449 height 22
click at [606, 64] on div "Filter Sort 25 Columns Freeze Columns Row Height Undo Redo Export CSV Import CS…" at bounding box center [425, 69] width 762 height 34
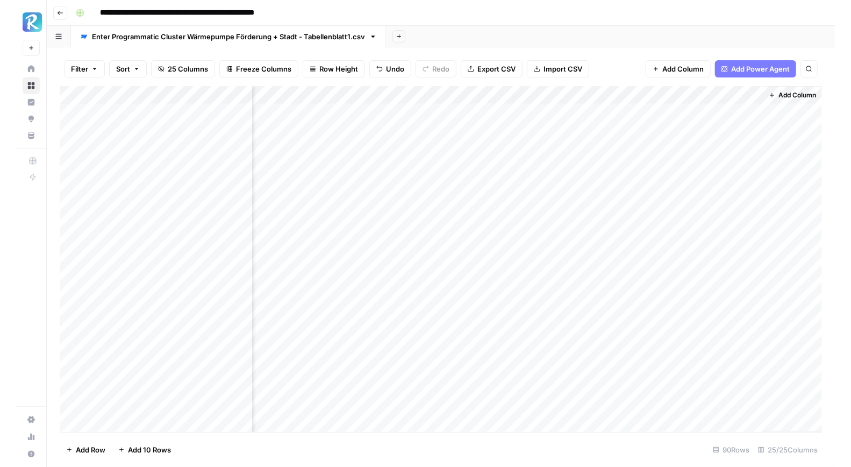
scroll to position [0, 1868]
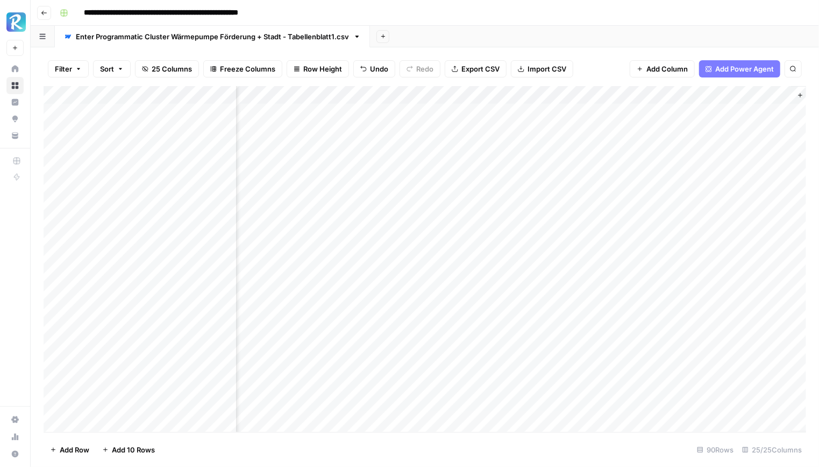
click at [590, 129] on div "Add Column" at bounding box center [425, 259] width 762 height 346
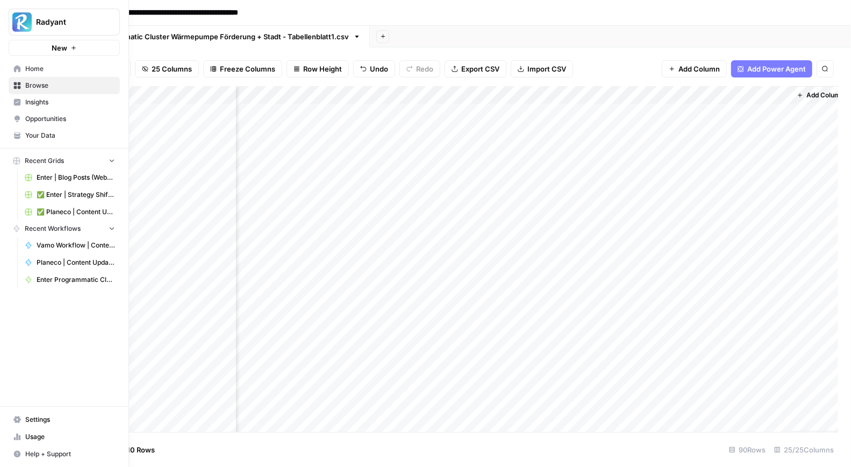
click at [44, 71] on span "Home" at bounding box center [70, 69] width 90 height 10
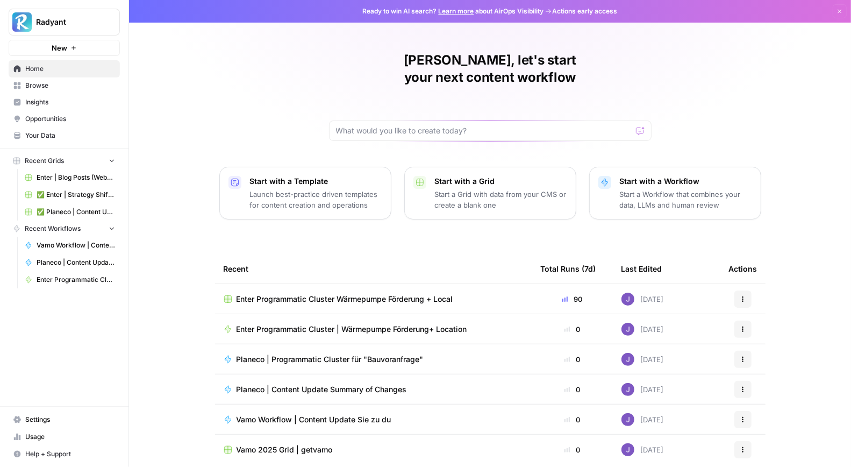
click at [49, 85] on span "Browse" at bounding box center [70, 86] width 90 height 10
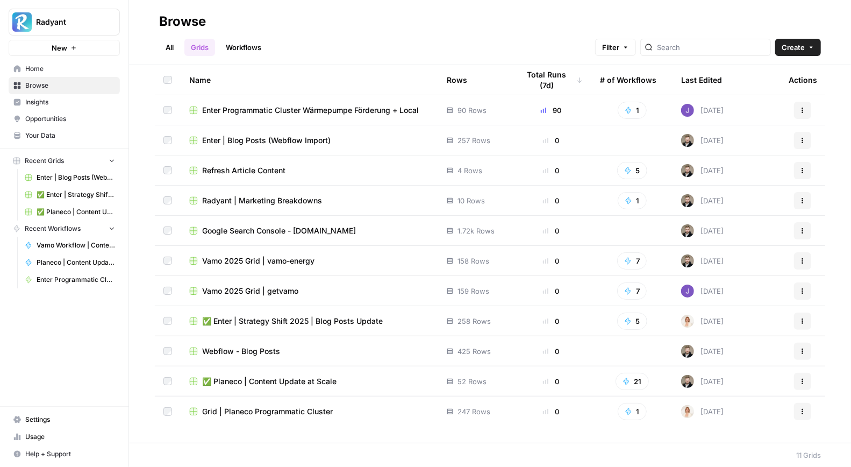
click at [292, 320] on span "✅ Enter | Strategy Shift 2025 | Blog Posts Update" at bounding box center [292, 321] width 181 height 11
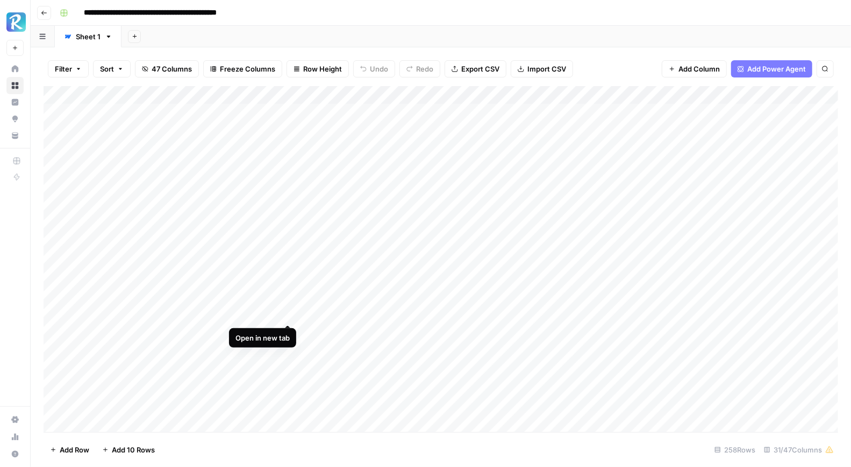
click at [289, 312] on div "Add Column" at bounding box center [441, 259] width 795 height 346
drag, startPoint x: 484, startPoint y: 95, endPoint x: 508, endPoint y: 96, distance: 24.2
click at [508, 96] on div "Add Column" at bounding box center [441, 259] width 795 height 346
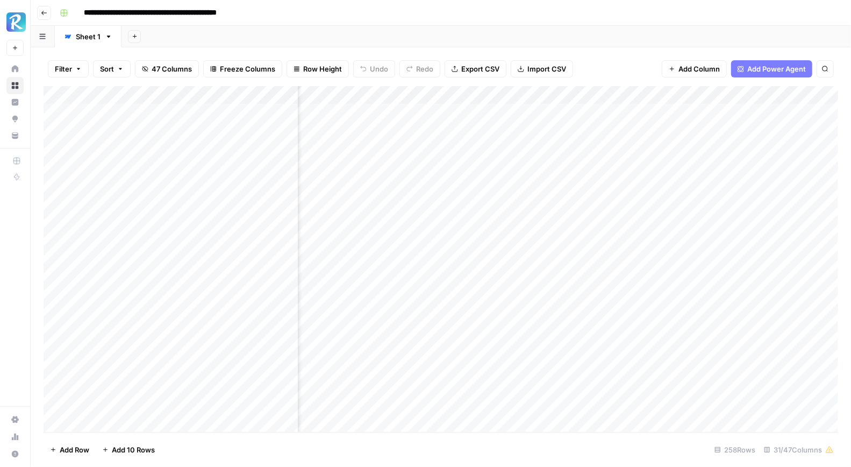
scroll to position [0, 1625]
click at [332, 95] on div "Add Column" at bounding box center [441, 259] width 795 height 346
click at [354, 95] on div at bounding box center [395, 97] width 165 height 22
click at [545, 6] on div "**********" at bounding box center [447, 12] width 785 height 17
click at [405, 42] on div "Add Sheet" at bounding box center [486, 37] width 730 height 22
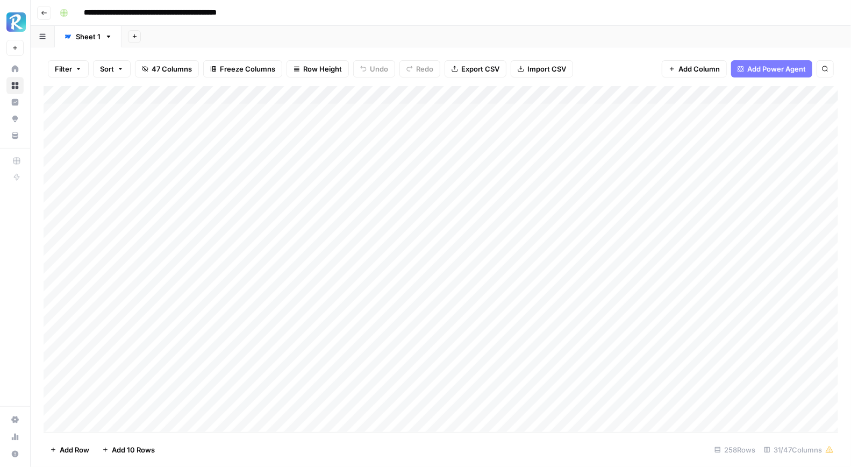
scroll to position [0, 0]
click at [286, 113] on div "Add Column" at bounding box center [441, 259] width 795 height 346
click at [467, 112] on div "Add Column" at bounding box center [441, 259] width 795 height 346
click at [467, 112] on textarea "**********" at bounding box center [480, 113] width 172 height 15
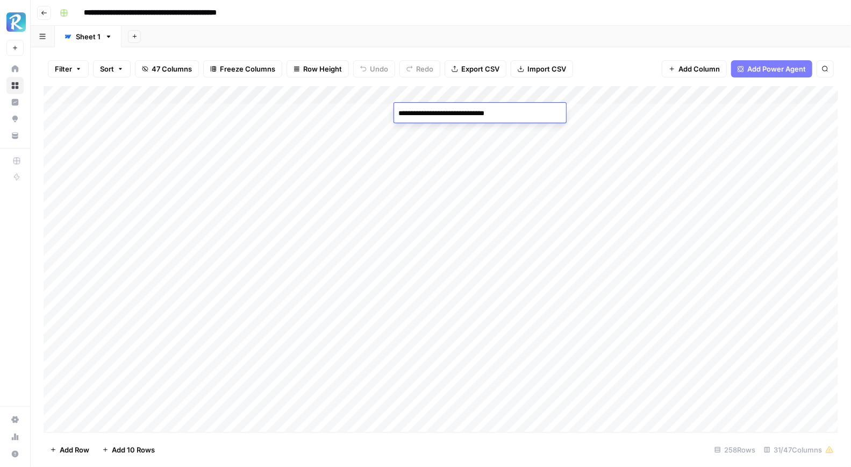
click at [496, 33] on div "Add Sheet" at bounding box center [486, 37] width 730 height 22
click at [469, 112] on div "Add Column" at bounding box center [441, 259] width 795 height 346
click at [614, 60] on div "Filter Sort 47 Columns Freeze Columns Row Height Undo Redo Export CSV Import CS…" at bounding box center [441, 69] width 795 height 34
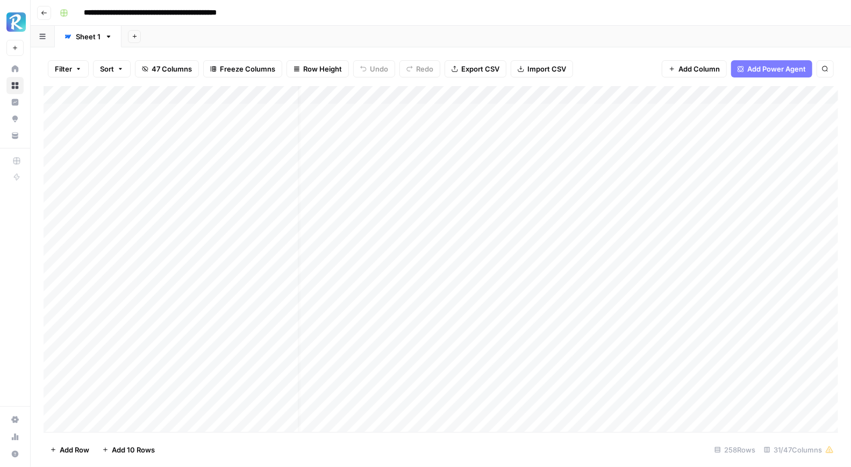
click at [455, 110] on div "Add Column" at bounding box center [441, 259] width 795 height 346
click at [455, 110] on textarea "**********" at bounding box center [465, 113] width 172 height 15
click at [491, 30] on div "Add Sheet" at bounding box center [486, 37] width 730 height 22
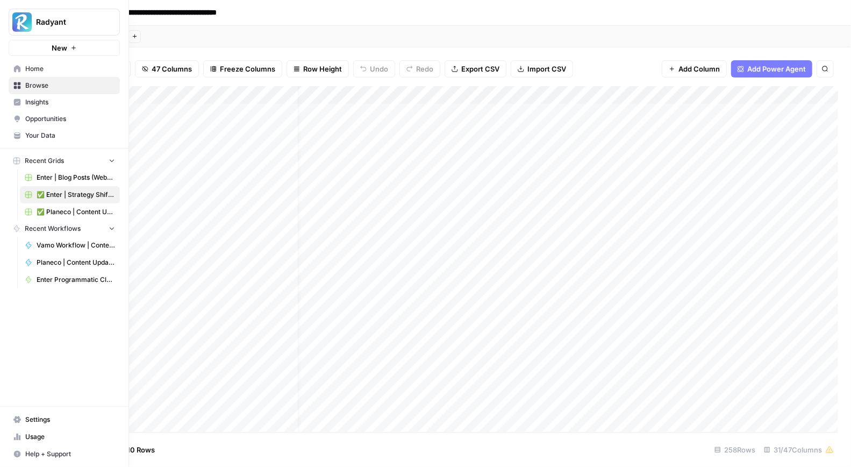
click at [32, 66] on span "Home" at bounding box center [70, 69] width 90 height 10
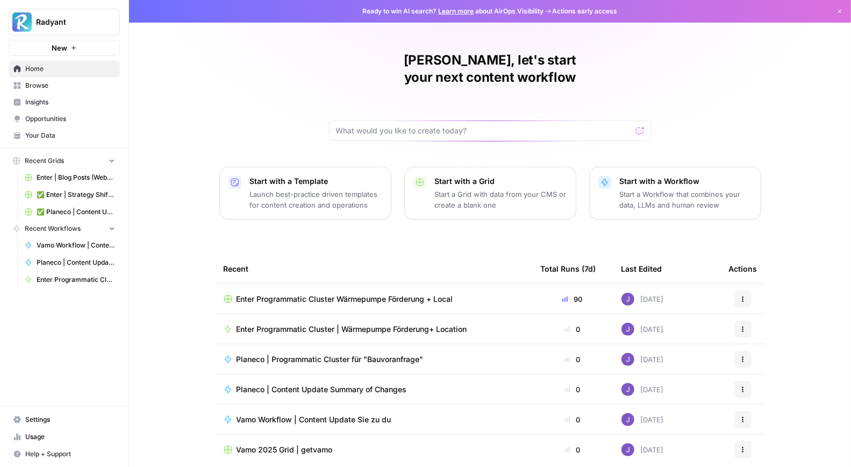
click at [381, 294] on span "Enter Programmatic Cluster Wärmepumpe Förderung + Local" at bounding box center [345, 299] width 217 height 11
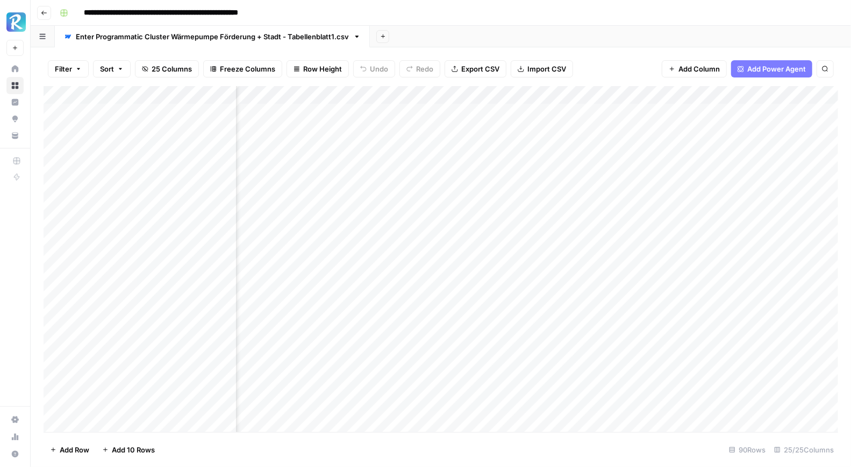
scroll to position [0, 1753]
click at [594, 114] on div "Add Column" at bounding box center [441, 259] width 795 height 346
click at [797, 113] on div "Add Column" at bounding box center [441, 259] width 795 height 346
click at [430, 117] on div "Add Column" at bounding box center [441, 259] width 795 height 346
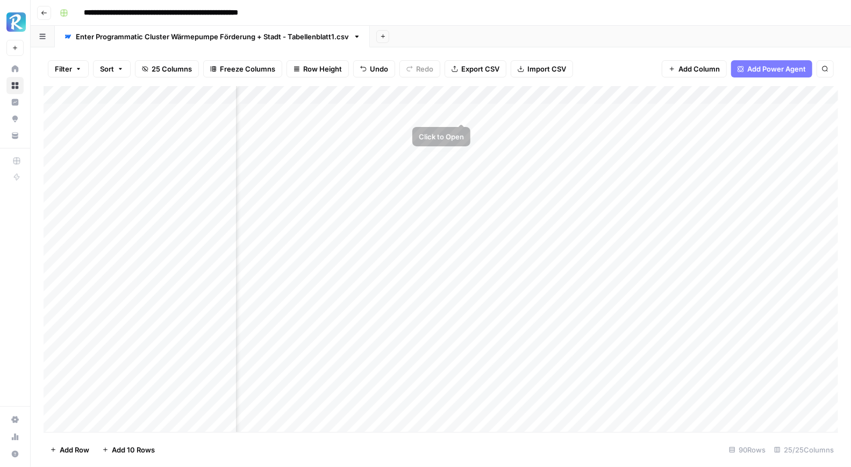
click at [464, 110] on div "Add Column" at bounding box center [441, 259] width 795 height 346
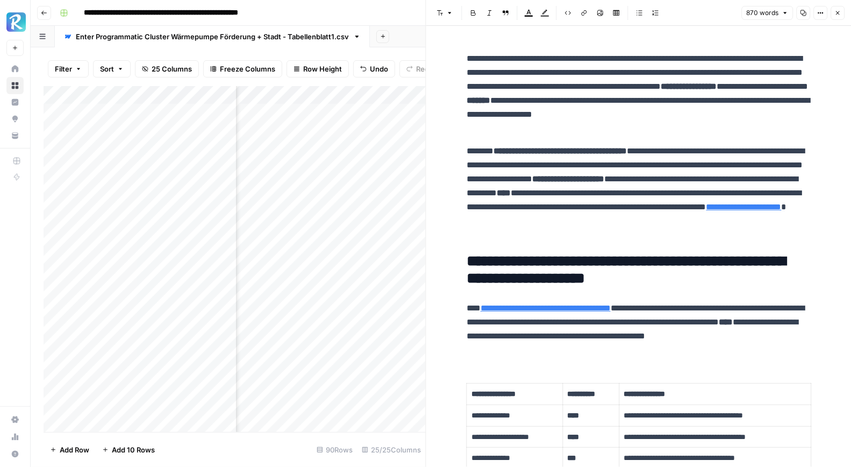
scroll to position [0, 1007]
click at [841, 11] on button "Close" at bounding box center [838, 13] width 14 height 14
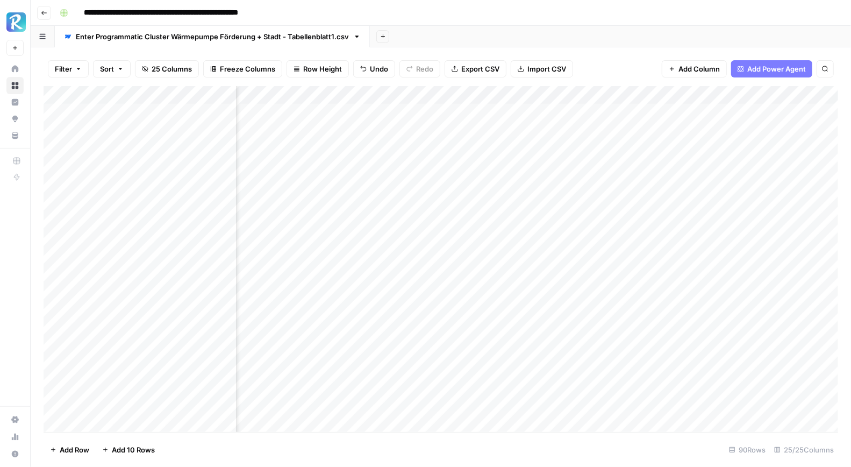
scroll to position [0, 869]
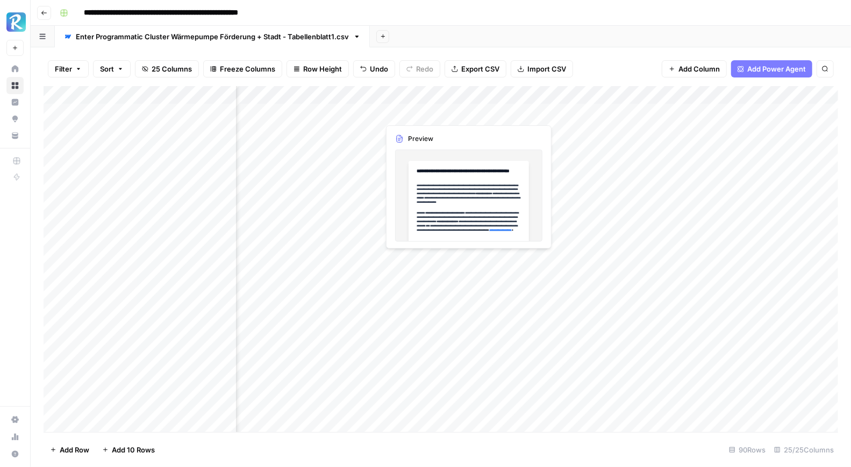
click at [429, 112] on div "Add Column" at bounding box center [441, 259] width 795 height 346
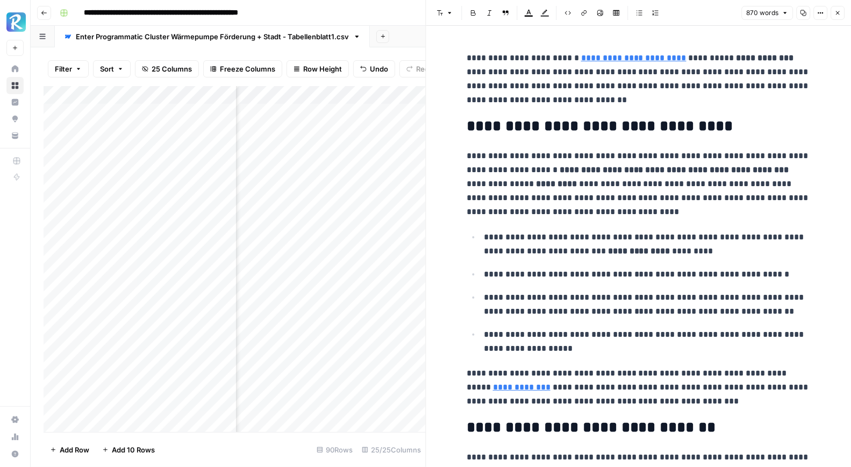
scroll to position [585, 0]
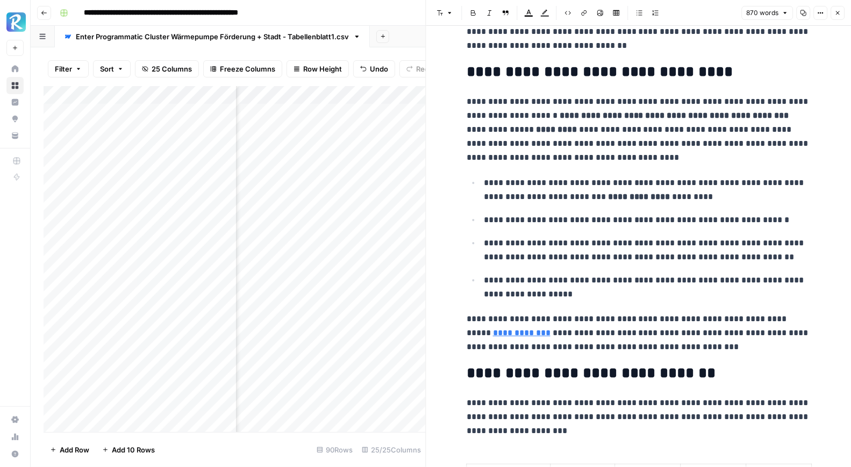
click at [696, 348] on p "**********" at bounding box center [639, 333] width 344 height 42
drag, startPoint x: 569, startPoint y: 315, endPoint x: 755, endPoint y: 318, distance: 185.5
click at [755, 318] on p "**********" at bounding box center [639, 333] width 344 height 42
click at [480, 12] on div "Font style Bold Italic Block quote Text color Highlight color Code block Link I…" at bounding box center [548, 13] width 230 height 14
click at [475, 12] on icon "button" at bounding box center [473, 13] width 6 height 6
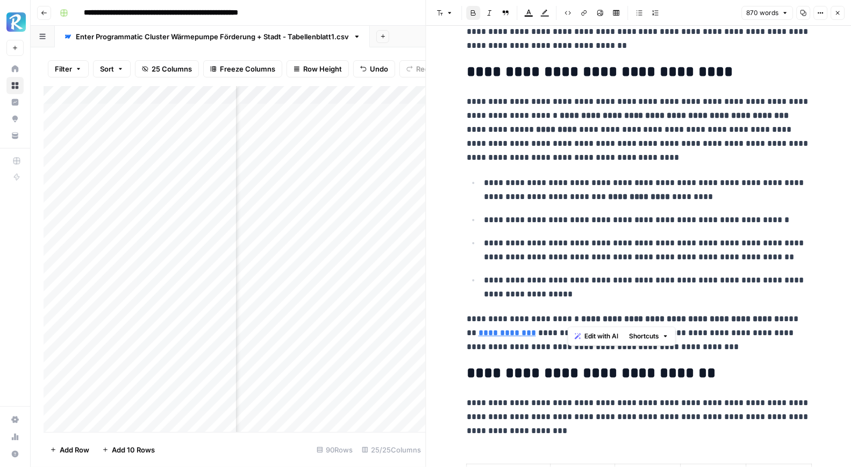
click at [649, 263] on ul "**********" at bounding box center [639, 238] width 344 height 126
click at [840, 9] on button "Close" at bounding box center [838, 13] width 14 height 14
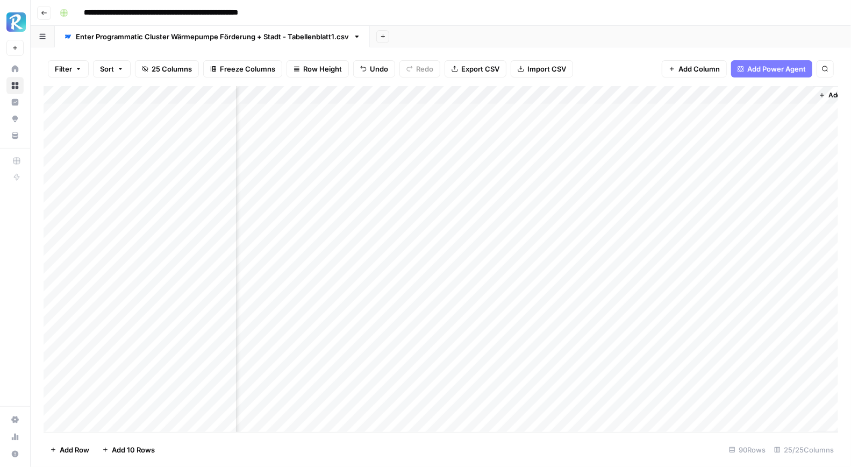
scroll to position [0, 1880]
click at [667, 112] on div "Add Column" at bounding box center [441, 259] width 795 height 346
click at [432, 111] on div "Add Column" at bounding box center [441, 259] width 795 height 346
drag, startPoint x: 473, startPoint y: 120, endPoint x: 469, endPoint y: 387, distance: 267.2
click at [469, 387] on div "Add Column" at bounding box center [441, 259] width 795 height 346
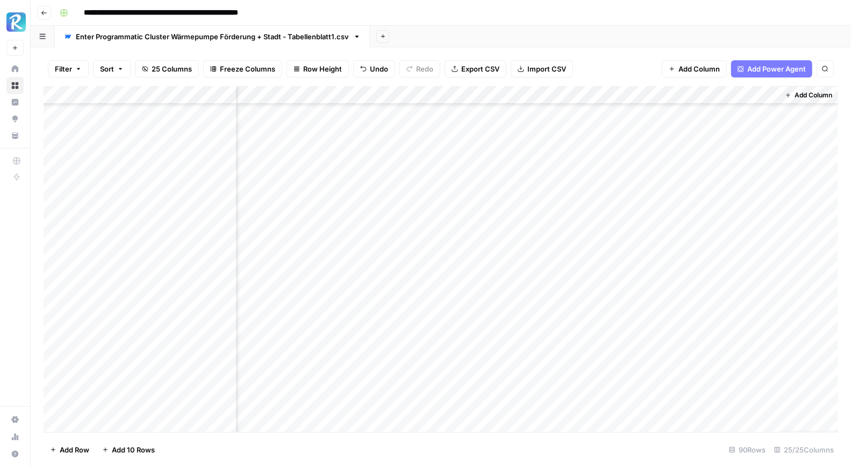
scroll to position [221, 1880]
drag, startPoint x: 472, startPoint y: 175, endPoint x: 474, endPoint y: 392, distance: 217.2
click at [474, 392] on div "Add Column" at bounding box center [441, 259] width 795 height 346
drag, startPoint x: 471, startPoint y: 207, endPoint x: 471, endPoint y: 364, distance: 157.0
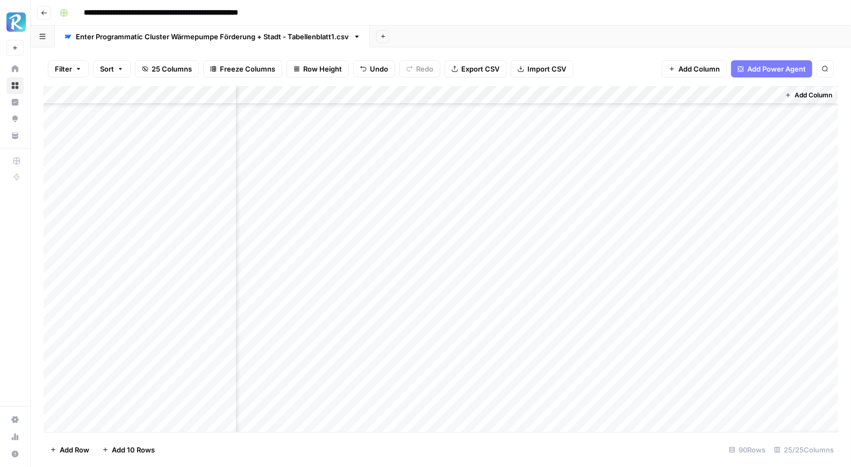
click at [471, 364] on div "Add Column" at bounding box center [441, 259] width 795 height 346
drag, startPoint x: 473, startPoint y: 170, endPoint x: 461, endPoint y: 387, distance: 216.4
click at [461, 387] on div "Add Column" at bounding box center [441, 259] width 795 height 346
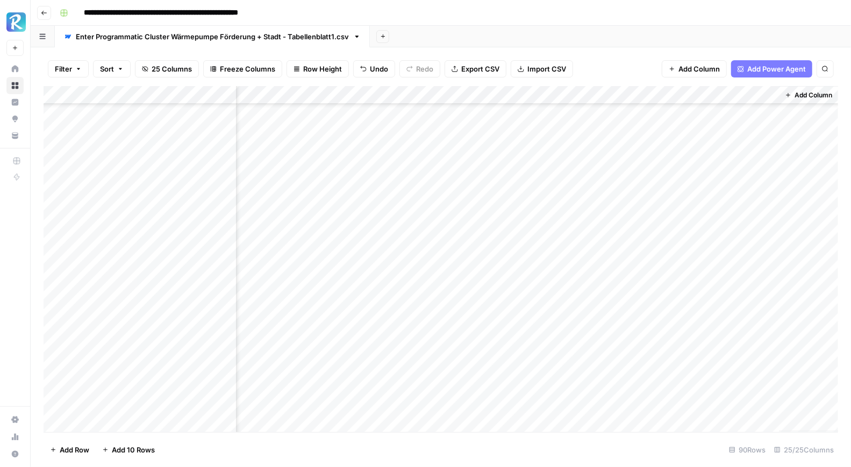
drag, startPoint x: 471, startPoint y: 230, endPoint x: 458, endPoint y: 430, distance: 201.0
click at [458, 430] on div "Add Column" at bounding box center [441, 259] width 795 height 346
drag, startPoint x: 471, startPoint y: 242, endPoint x: 470, endPoint y: 396, distance: 153.8
click at [470, 396] on div "Add Column" at bounding box center [441, 259] width 795 height 346
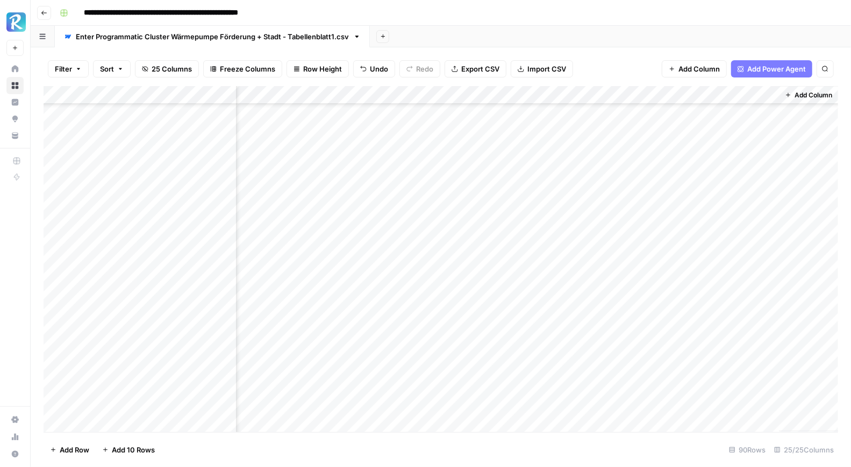
scroll to position [1178, 1880]
drag, startPoint x: 473, startPoint y: 186, endPoint x: 452, endPoint y: 380, distance: 194.7
click at [452, 380] on div "Add Column" at bounding box center [441, 259] width 795 height 346
drag, startPoint x: 473, startPoint y: 230, endPoint x: 464, endPoint y: 397, distance: 166.9
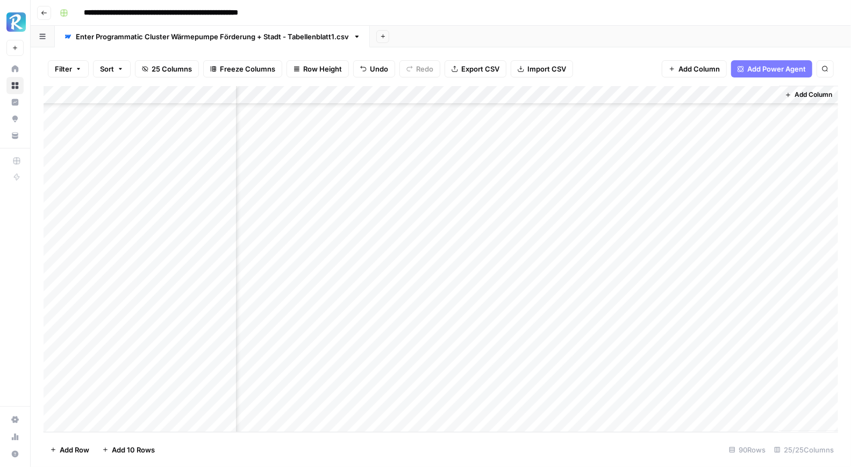
click at [464, 397] on div "Add Column" at bounding box center [441, 259] width 795 height 346
click at [633, 52] on div "Filter Sort 25 Columns Freeze Columns Row Height Undo Redo Export CSV Import CS…" at bounding box center [441, 69] width 795 height 34
click at [610, 56] on div "Filter Sort 25 Columns Freeze Columns Row Height Undo Redo Export CSV Import CS…" at bounding box center [441, 69] width 795 height 34
click at [668, 131] on div "Add Column" at bounding box center [441, 259] width 795 height 346
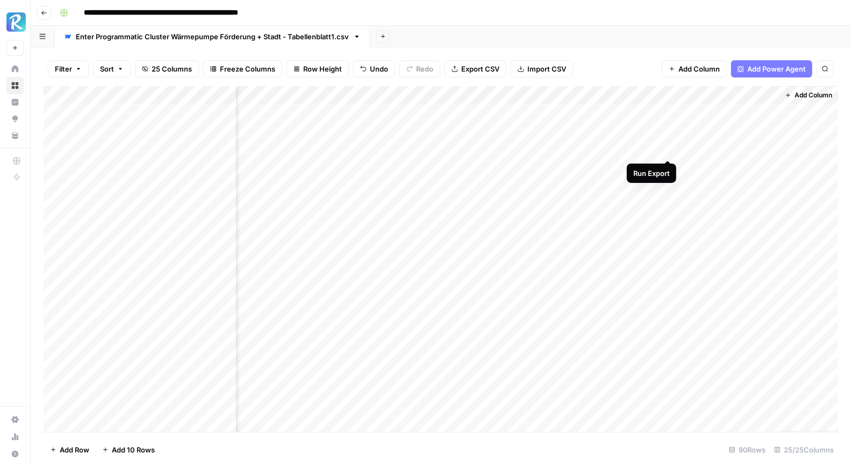
click at [667, 149] on div "Add Column" at bounding box center [441, 259] width 795 height 346
click at [668, 167] on div "Add Column" at bounding box center [441, 259] width 795 height 346
click at [670, 184] on div "Add Column" at bounding box center [441, 259] width 795 height 346
click at [667, 206] on div "Add Column" at bounding box center [441, 259] width 795 height 346
click at [669, 220] on div "Add Column" at bounding box center [441, 259] width 795 height 346
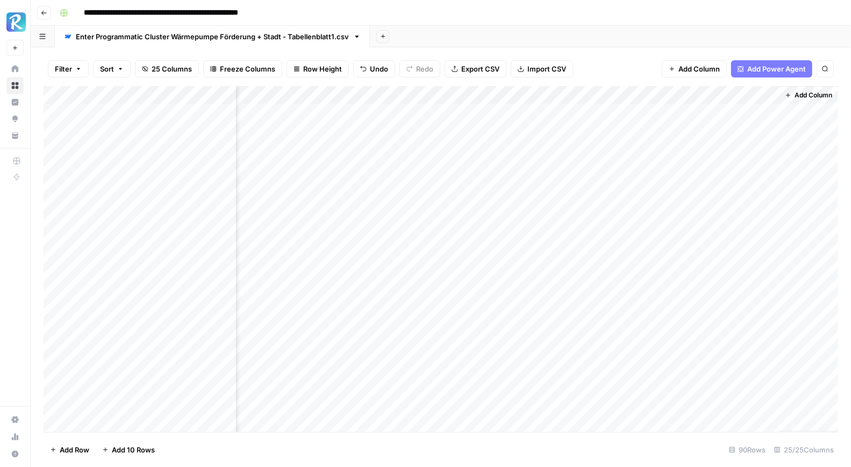
click at [668, 241] on div "Add Column" at bounding box center [441, 259] width 795 height 346
click at [669, 258] on div "Add Column" at bounding box center [441, 259] width 795 height 346
click at [667, 276] on div "Add Column" at bounding box center [441, 259] width 795 height 346
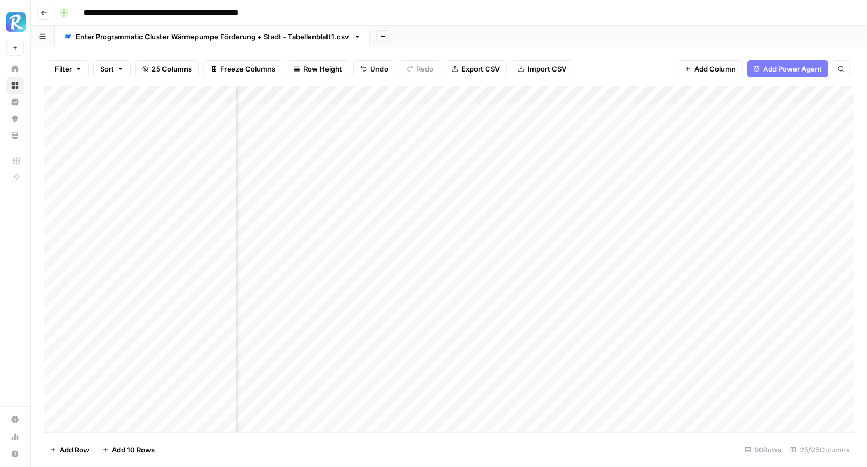
scroll to position [0, 1864]
click at [199, 202] on div "Add Column" at bounding box center [449, 259] width 810 height 346
click at [144, 272] on div "Add Column" at bounding box center [449, 259] width 810 height 346
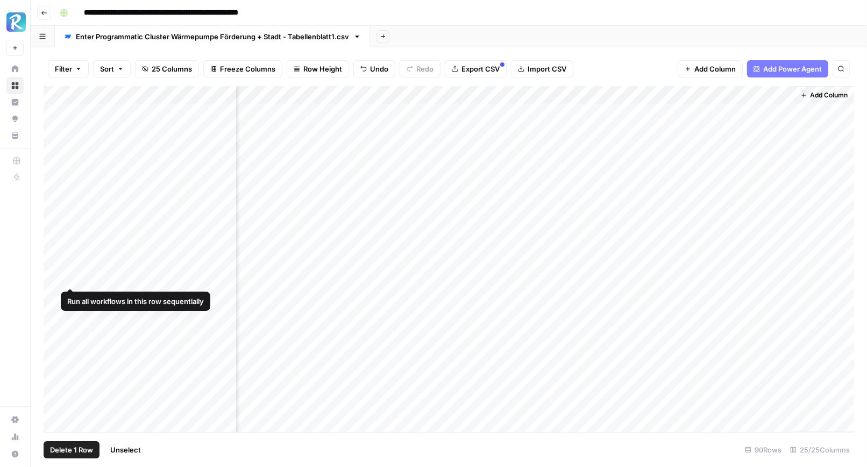
click at [60, 274] on div "Add Column" at bounding box center [449, 259] width 810 height 346
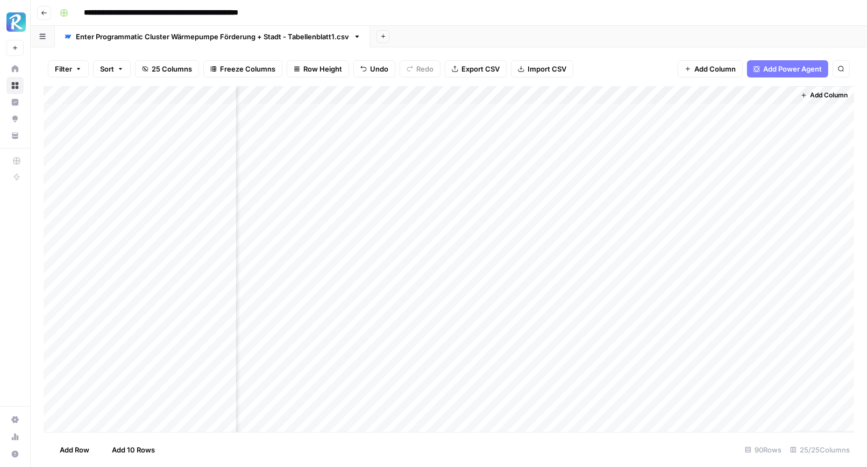
click at [57, 274] on div "Add Column" at bounding box center [449, 259] width 810 height 346
click at [683, 155] on div "Add Column" at bounding box center [449, 259] width 810 height 346
click at [684, 175] on div "Add Column" at bounding box center [449, 259] width 810 height 346
click at [682, 192] on div "Add Column" at bounding box center [449, 259] width 810 height 346
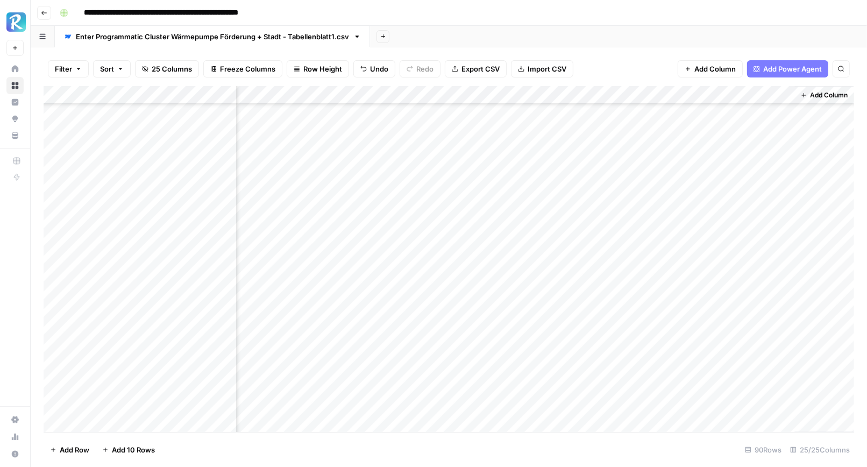
click at [682, 210] on div "Add Column" at bounding box center [449, 259] width 810 height 346
click at [682, 227] on div "Add Column" at bounding box center [449, 259] width 810 height 346
click at [683, 245] on div "Add Column" at bounding box center [449, 259] width 810 height 346
click at [682, 262] on div "Add Column" at bounding box center [449, 259] width 810 height 346
click at [682, 281] on div "Add Column" at bounding box center [449, 259] width 810 height 346
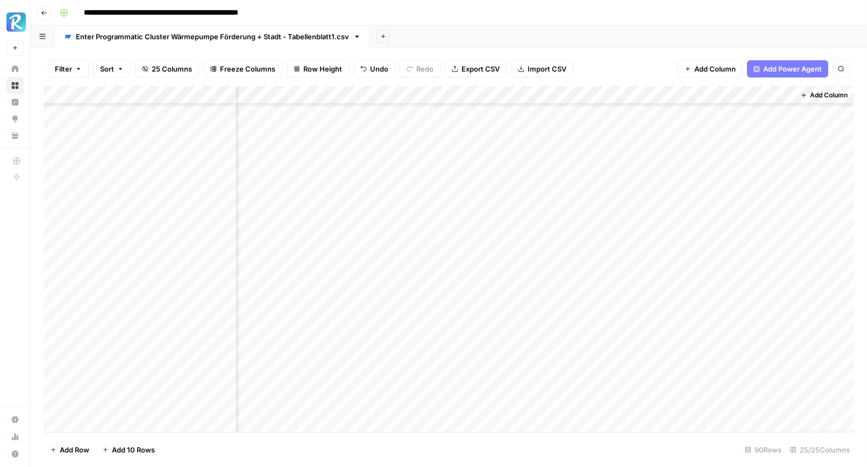
click at [682, 301] on div "Add Column" at bounding box center [449, 259] width 810 height 346
click at [682, 318] on div "Add Column" at bounding box center [449, 259] width 810 height 346
click at [725, 178] on div "Add Column" at bounding box center [449, 259] width 810 height 346
click at [737, 177] on div "Add Column" at bounding box center [449, 259] width 810 height 346
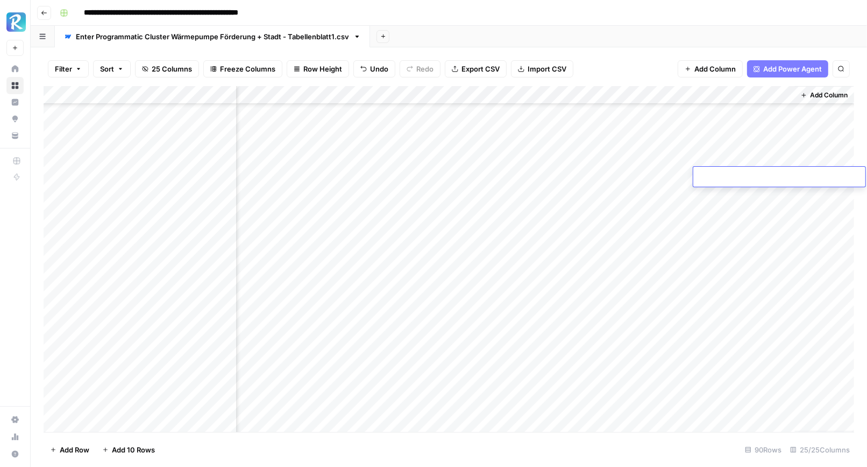
click at [731, 310] on div "Add Column" at bounding box center [449, 259] width 810 height 346
click at [714, 176] on div "Add Column" at bounding box center [449, 259] width 810 height 346
click at [694, 278] on div "Add Column" at bounding box center [449, 259] width 810 height 346
click at [717, 174] on div "Add Column" at bounding box center [449, 259] width 810 height 346
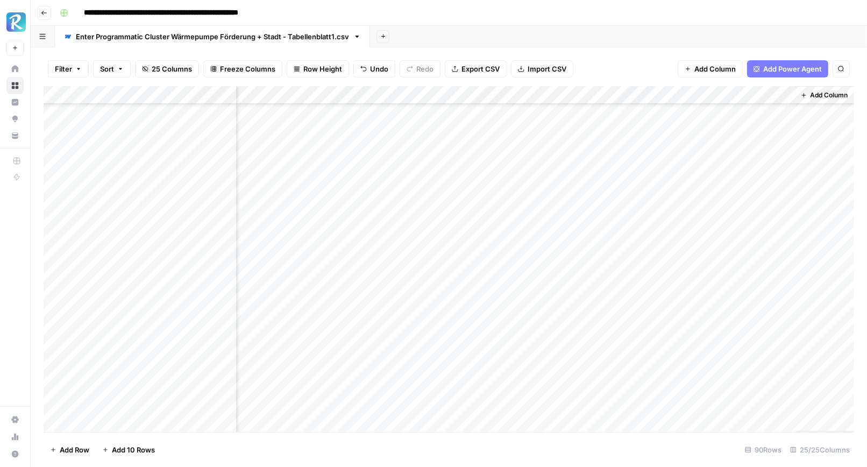
click at [709, 377] on div "Add Column" at bounding box center [449, 259] width 810 height 346
click at [684, 270] on div "Add Column" at bounding box center [449, 259] width 810 height 346
click at [683, 246] on div "Add Column" at bounding box center [449, 259] width 810 height 346
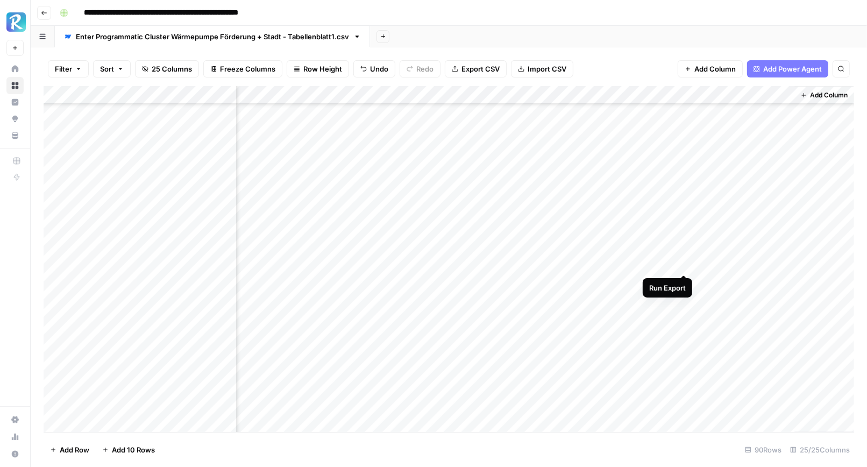
click at [683, 264] on div "Add Column" at bounding box center [449, 259] width 810 height 346
click at [682, 284] on div "Add Column" at bounding box center [449, 259] width 810 height 346
click at [681, 302] on div "Add Column" at bounding box center [449, 259] width 810 height 346
click at [682, 319] on div "Add Column" at bounding box center [449, 259] width 810 height 346
click at [850, 411] on icon "close" at bounding box center [850, 410] width 5 height 5
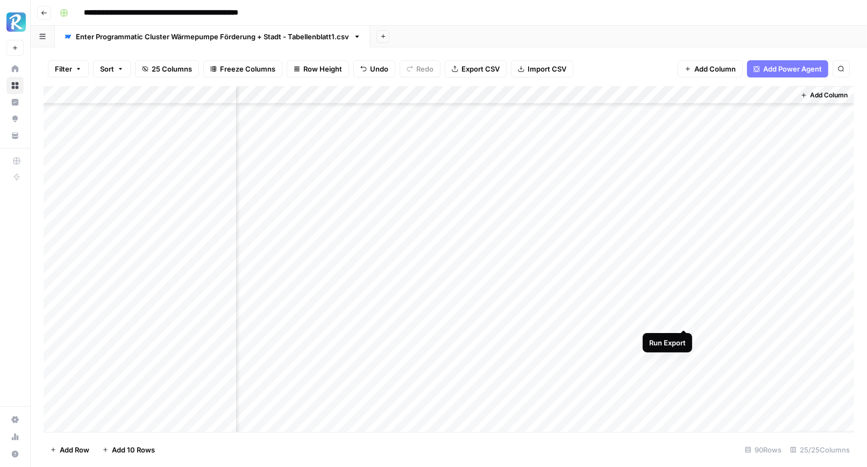
click at [685, 317] on div "Add Column" at bounding box center [449, 259] width 810 height 346
click at [685, 338] on div "Add Column" at bounding box center [449, 259] width 810 height 346
click at [682, 354] on div "Add Column" at bounding box center [449, 259] width 810 height 346
click at [683, 374] on div "Add Column" at bounding box center [449, 259] width 810 height 346
click at [683, 394] on div "Add Column" at bounding box center [449, 259] width 810 height 346
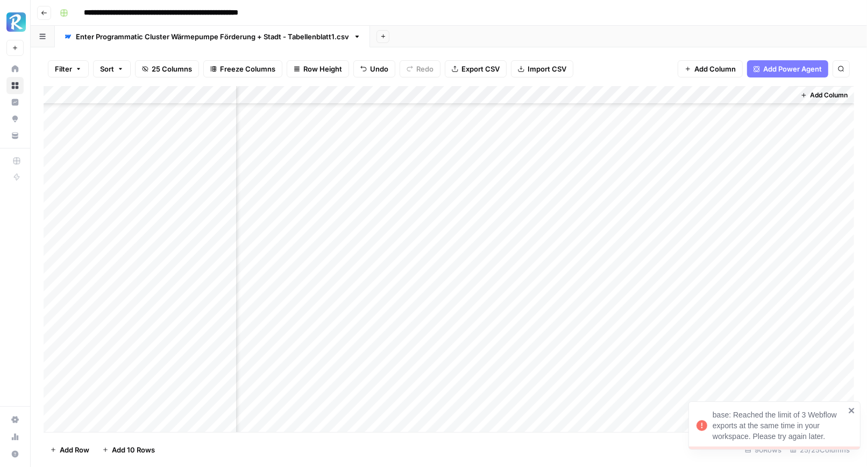
click at [850, 410] on icon "close" at bounding box center [852, 410] width 8 height 9
click at [684, 390] on div "Add Column" at bounding box center [449, 259] width 810 height 346
click at [684, 116] on div "Add Column" at bounding box center [449, 259] width 810 height 346
click at [687, 133] on div "Add Column" at bounding box center [449, 259] width 810 height 346
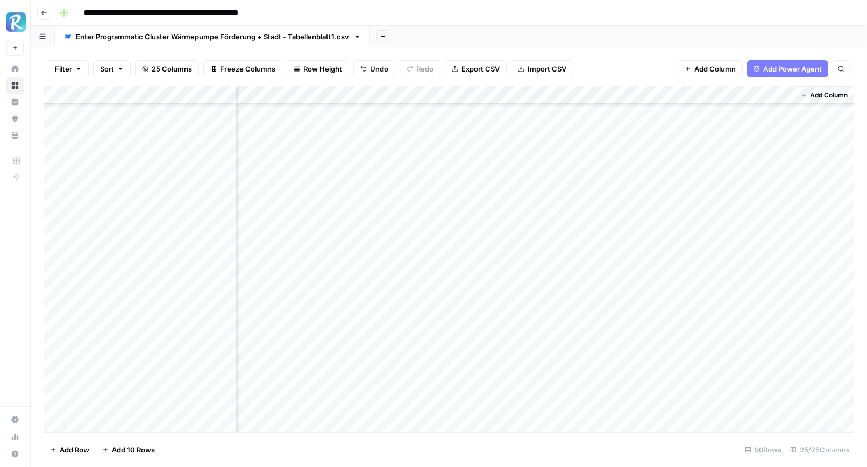
click at [685, 154] on div "Add Column" at bounding box center [449, 259] width 810 height 346
click at [683, 170] on div "Add Column" at bounding box center [449, 259] width 810 height 346
